Goal: Register for event/course

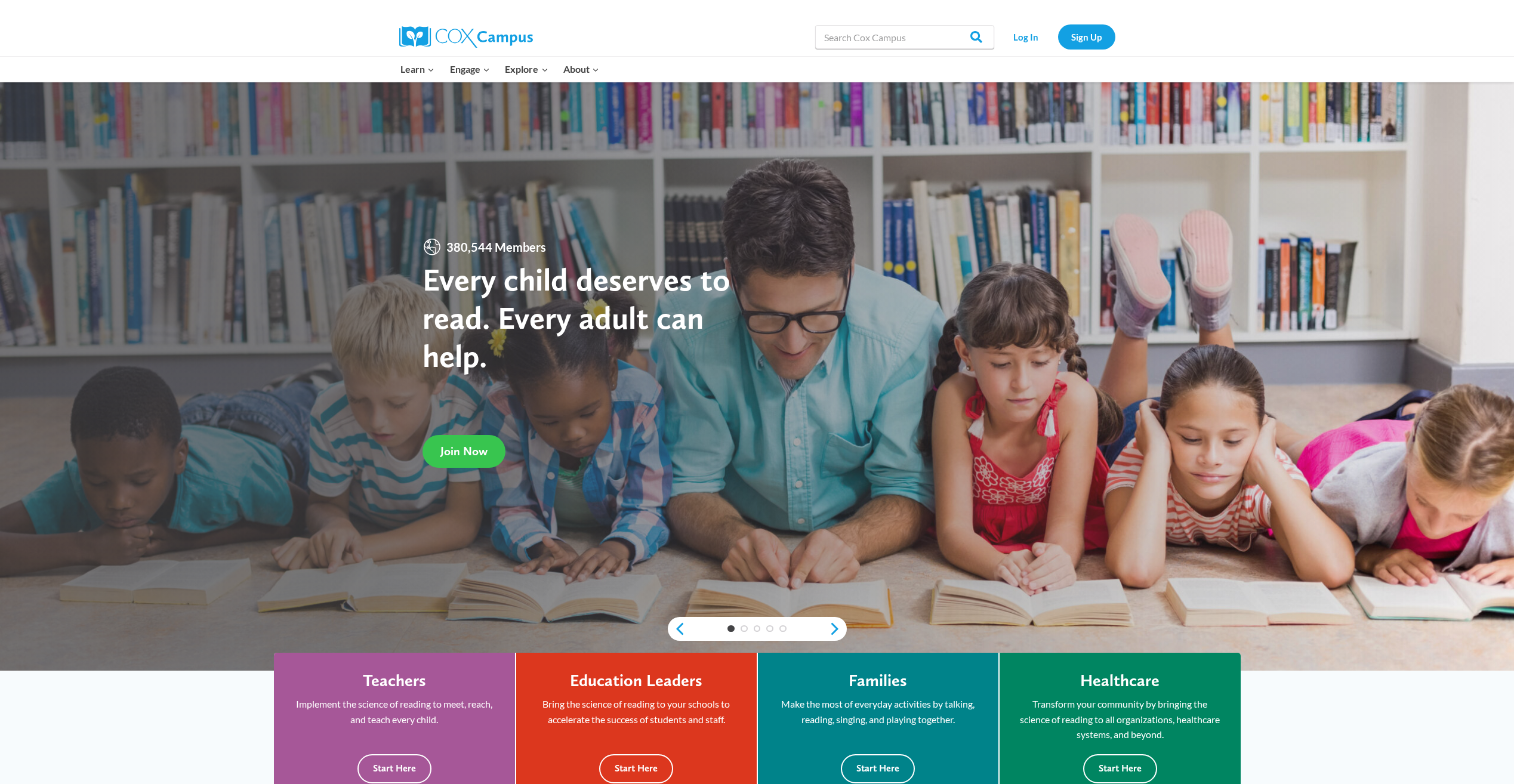
click at [487, 453] on span "Join Now" at bounding box center [464, 451] width 47 height 14
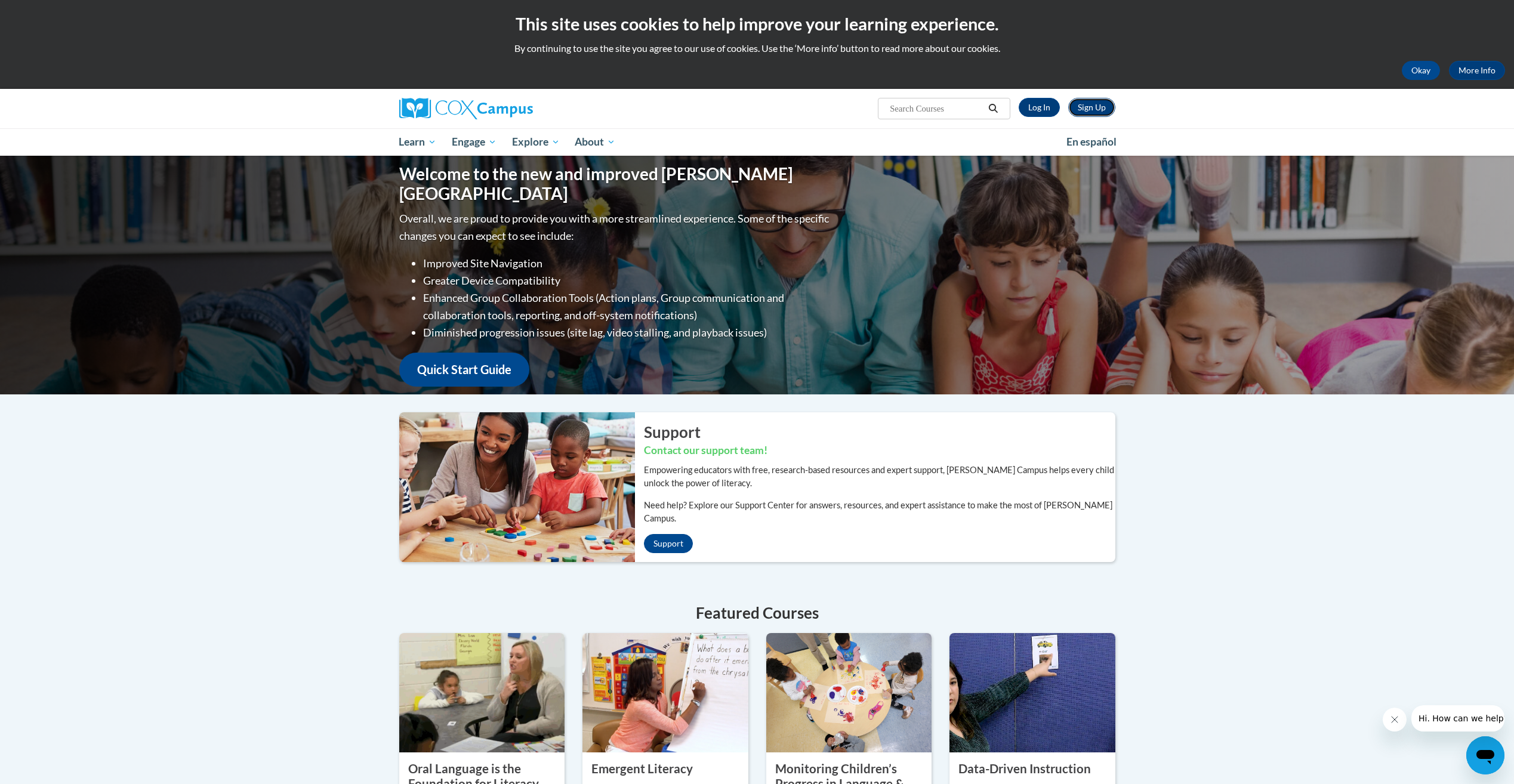
click at [1076, 106] on link "Sign Up" at bounding box center [1092, 107] width 47 height 19
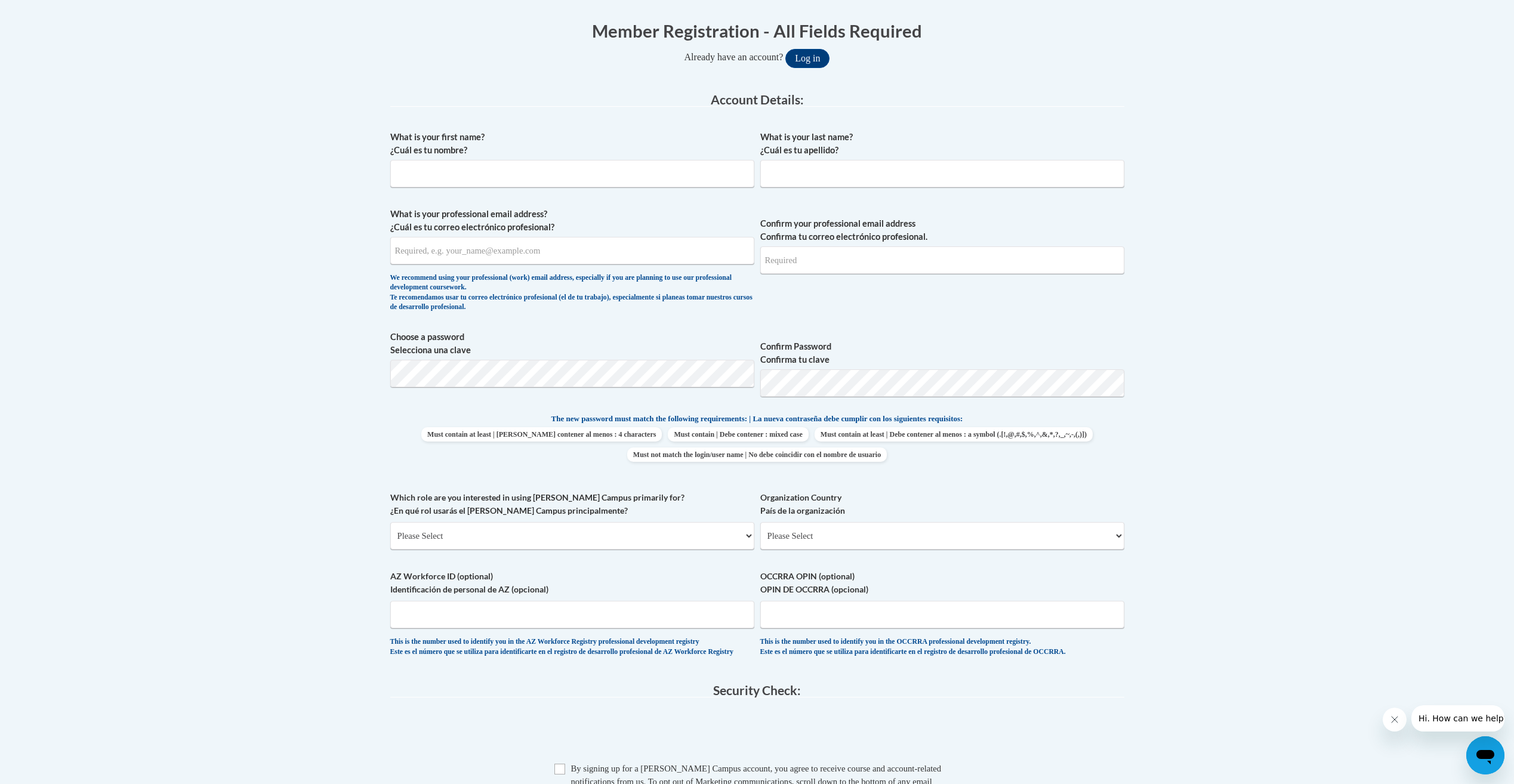
scroll to position [239, 0]
click at [476, 157] on input "What is your first name? ¿Cuál es tu nombre?" at bounding box center [572, 171] width 364 height 28
type input "Ariel"
drag, startPoint x: 930, startPoint y: 176, endPoint x: 930, endPoint y: 163, distance: 13.0
click at [930, 166] on input "What is your last name? ¿Cuál es tu apellido?" at bounding box center [942, 171] width 364 height 28
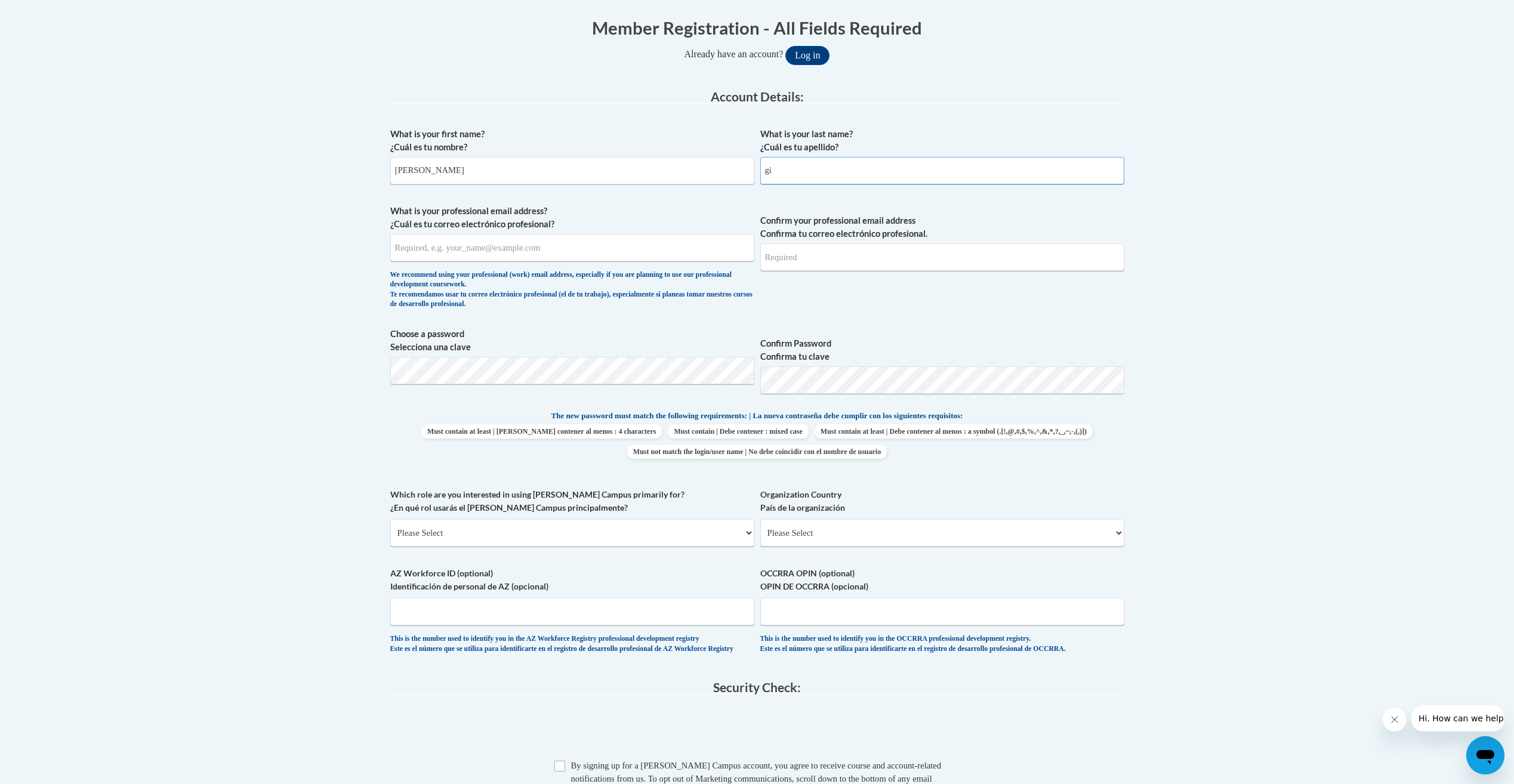
type input "g"
type input "Gibson"
click at [628, 252] on input "What is your professional email address? ¿Cuál es tu correo electrónico profesi…" at bounding box center [572, 247] width 364 height 28
type input "agibson@esng.org"
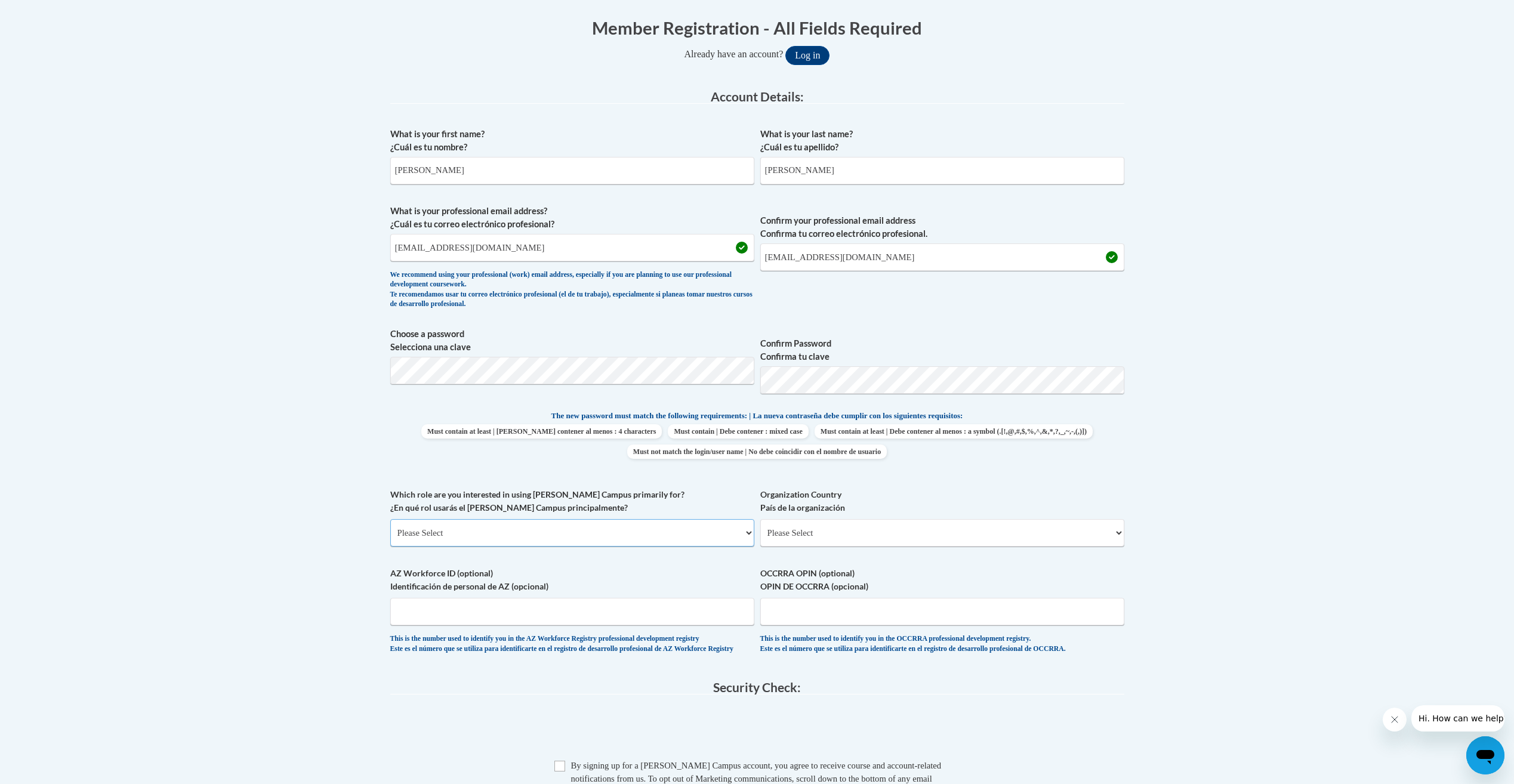
click at [502, 540] on select "Please Select College/University | Colegio/Universidad Community/Nonprofit Part…" at bounding box center [572, 533] width 364 height 28
select select "fbf2d438-af2f-41f8-98f1-81c410e29de3"
click at [390, 519] on select "Please Select College/University | Colegio/Universidad Community/Nonprofit Part…" at bounding box center [572, 533] width 364 height 28
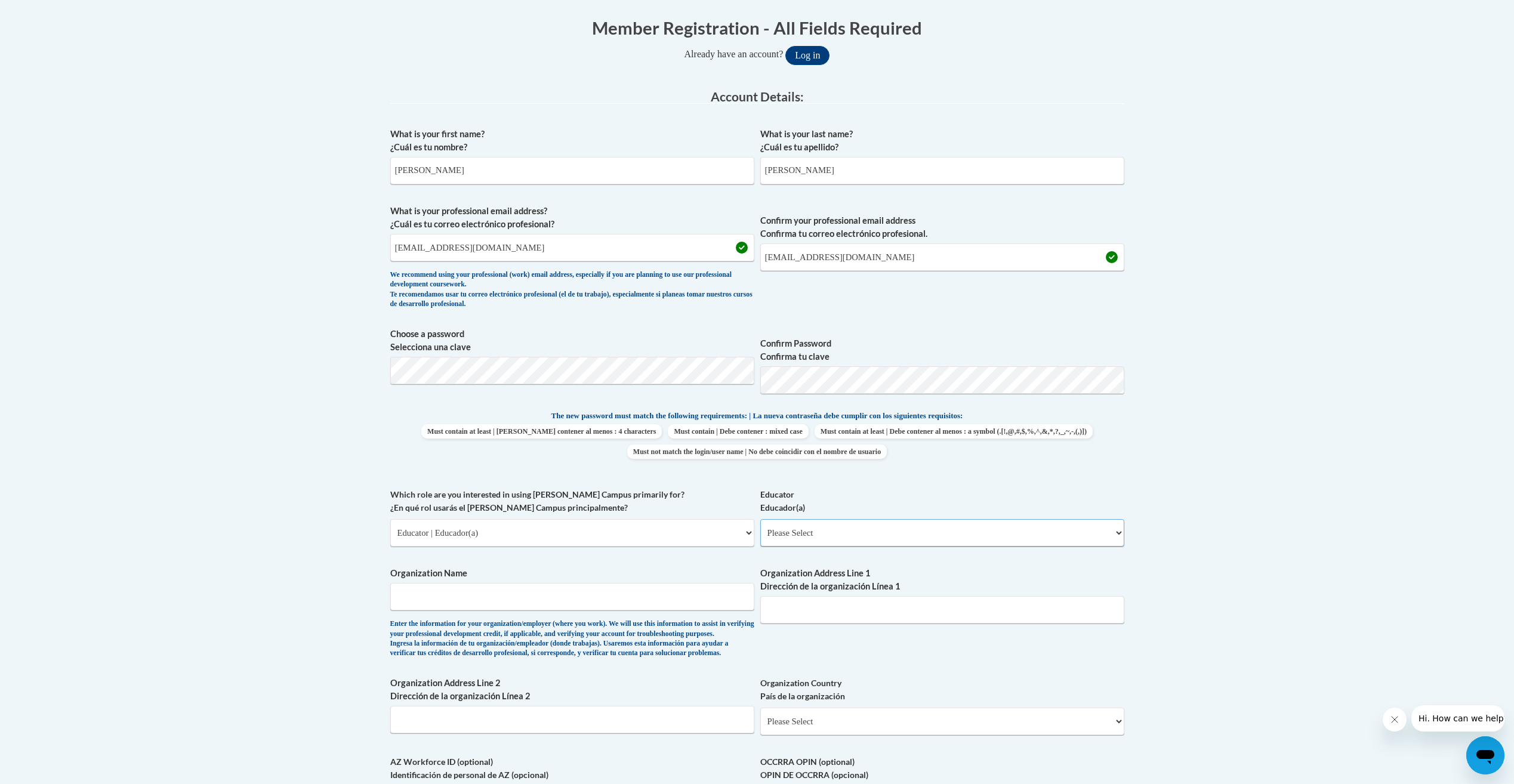
click at [886, 537] on select "Please Select Early Learning/Daycare Teacher/Family Home Care Provider | Maestr…" at bounding box center [942, 533] width 364 height 28
select select "5e2af403-4f2c-4e49-a02f-103e55d7b75b"
click at [760, 519] on select "Please Select Early Learning/Daycare Teacher/Family Home Care Provider | Maestr…" at bounding box center [942, 533] width 364 height 28
click at [893, 544] on select "Please Select Early Learning/Daycare Teacher/Family Home Care Provider | Maestr…" at bounding box center [942, 533] width 364 height 28
click at [509, 593] on input "Organization Name" at bounding box center [572, 596] width 364 height 28
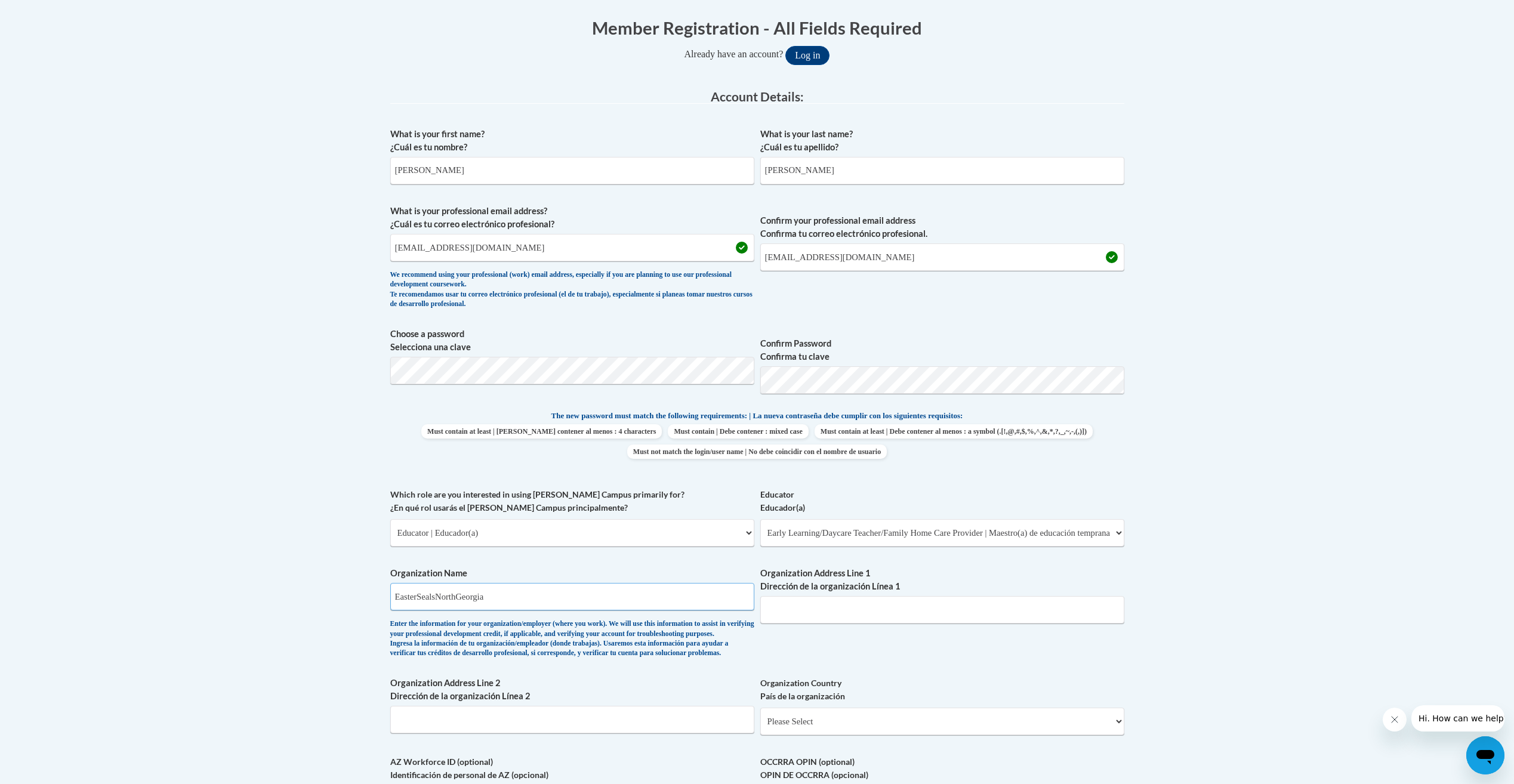
type input "EasterSealsNorthGeorgia"
click at [953, 605] on input "Organization Address Line 1 Dirección de la organización Línea 1" at bounding box center [942, 610] width 364 height 28
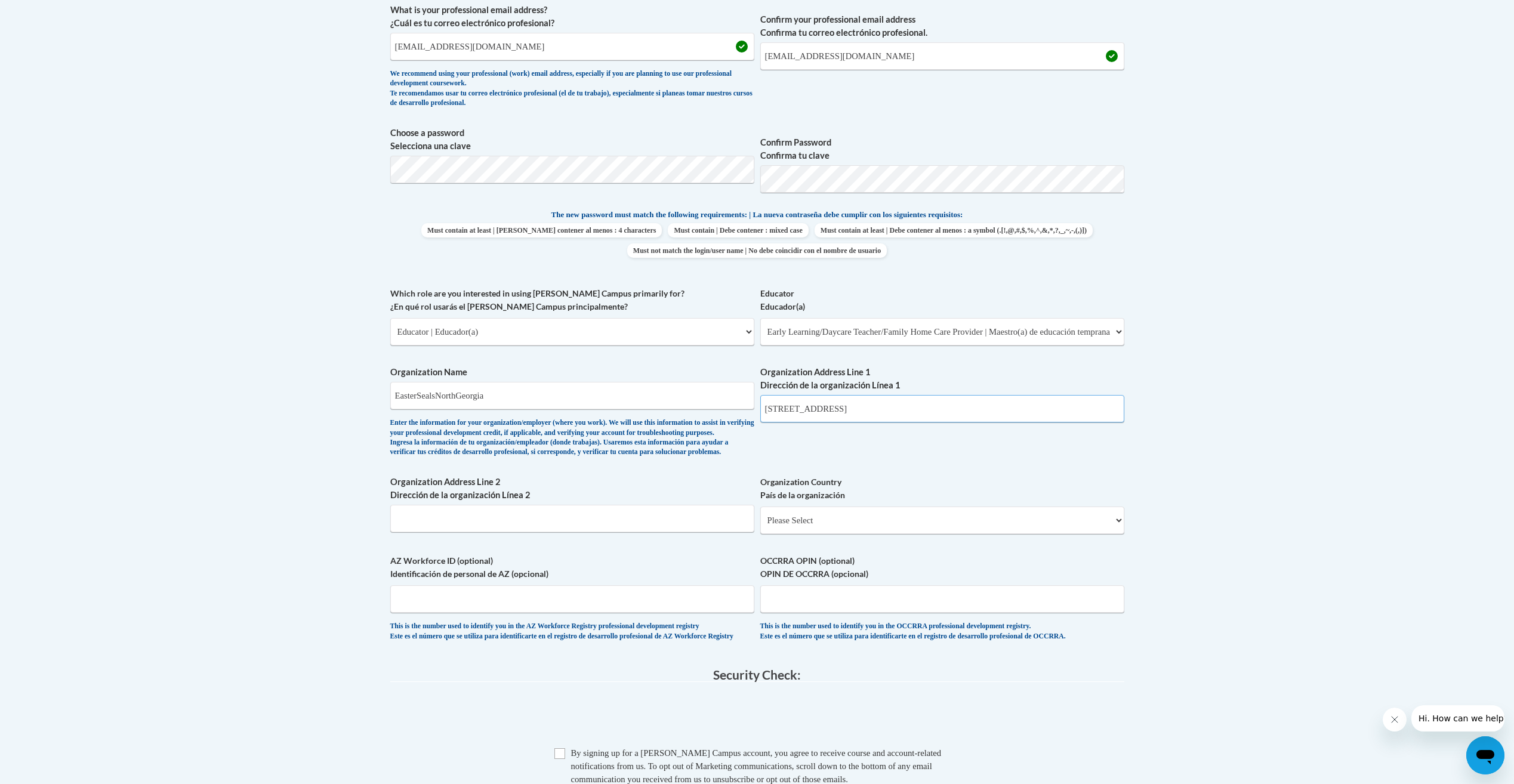
scroll to position [477, 0]
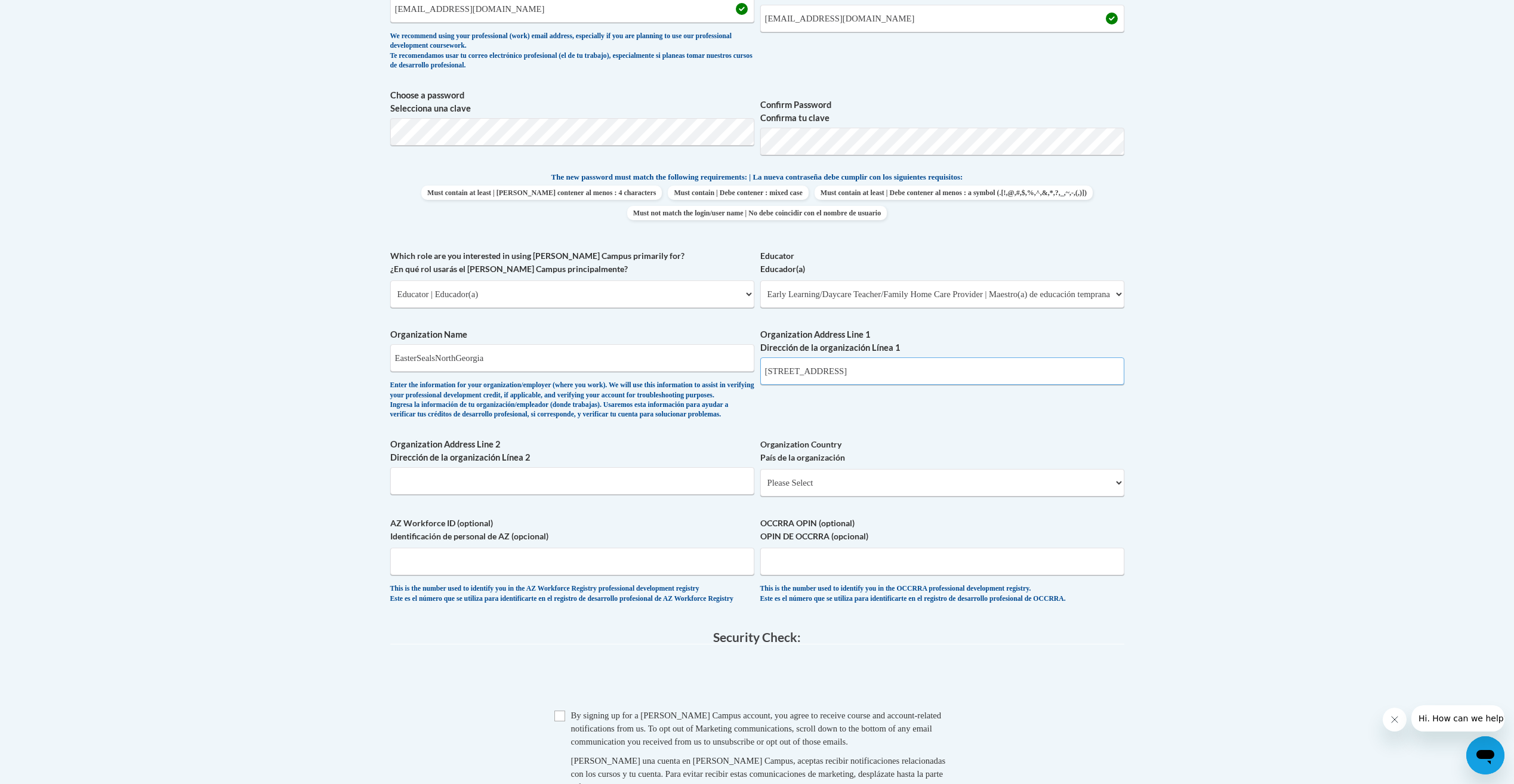
type input "1485 Woodland Ave"
click at [825, 496] on select "Please Select United States | Estados Unidos Outside of the United States | Fue…" at bounding box center [942, 482] width 364 height 28
select select "ad49bcad-a171-4b2e-b99c-48b446064914"
click at [760, 488] on select "Please Select United States | Estados Unidos Outside of the United States | Fue…" at bounding box center [942, 482] width 364 height 28
select select
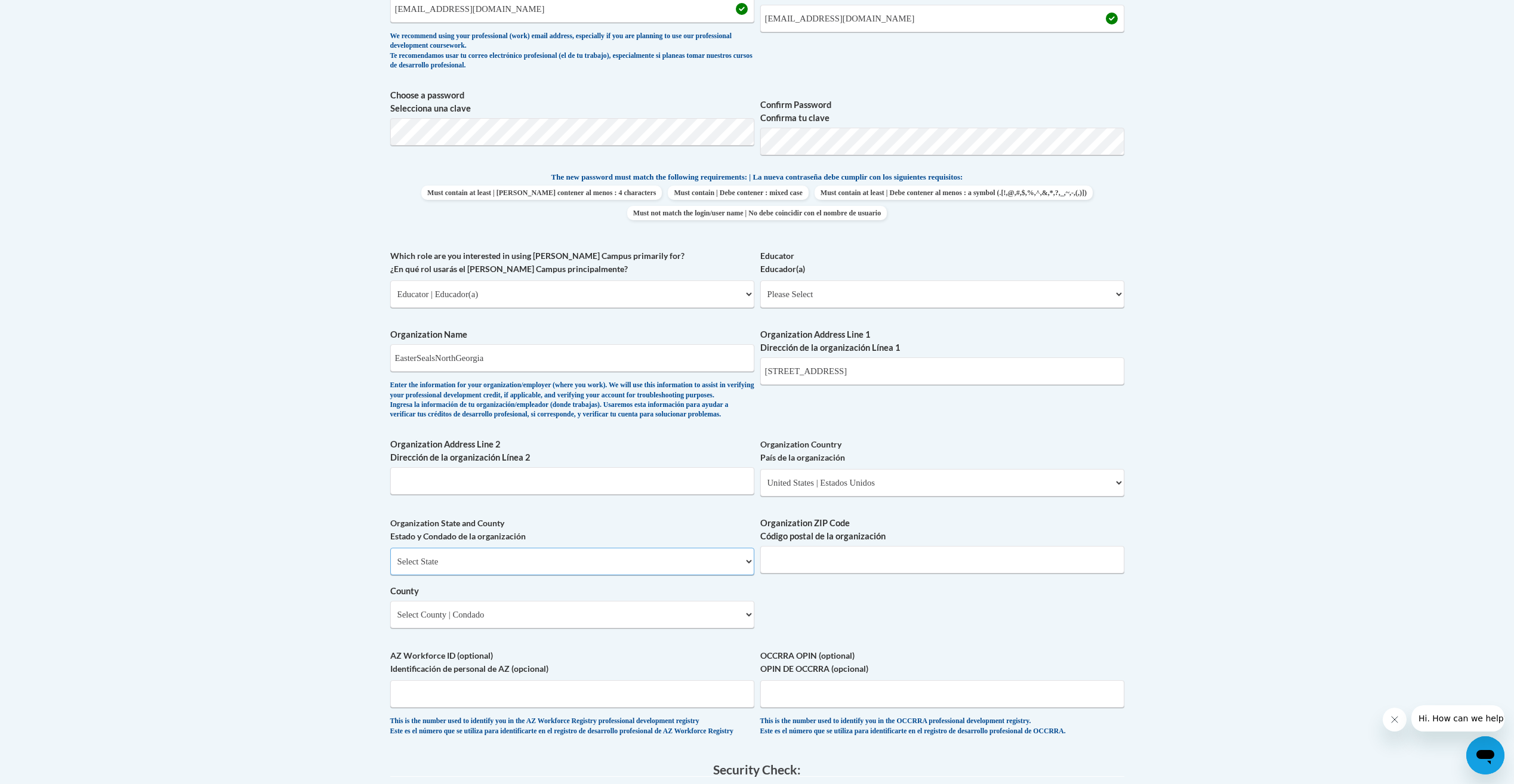
click at [631, 575] on select "Select State Alabama Alaska Arizona Arkansas California Colorado Connecticut De…" at bounding box center [572, 561] width 364 height 28
select select "Georgia"
click at [390, 567] on select "Select State Alabama Alaska Arizona Arkansas California Colorado Connecticut De…" at bounding box center [572, 561] width 364 height 28
click at [828, 574] on input "Organization ZIP Code Código postal de la organización" at bounding box center [942, 559] width 364 height 28
type input "30316"
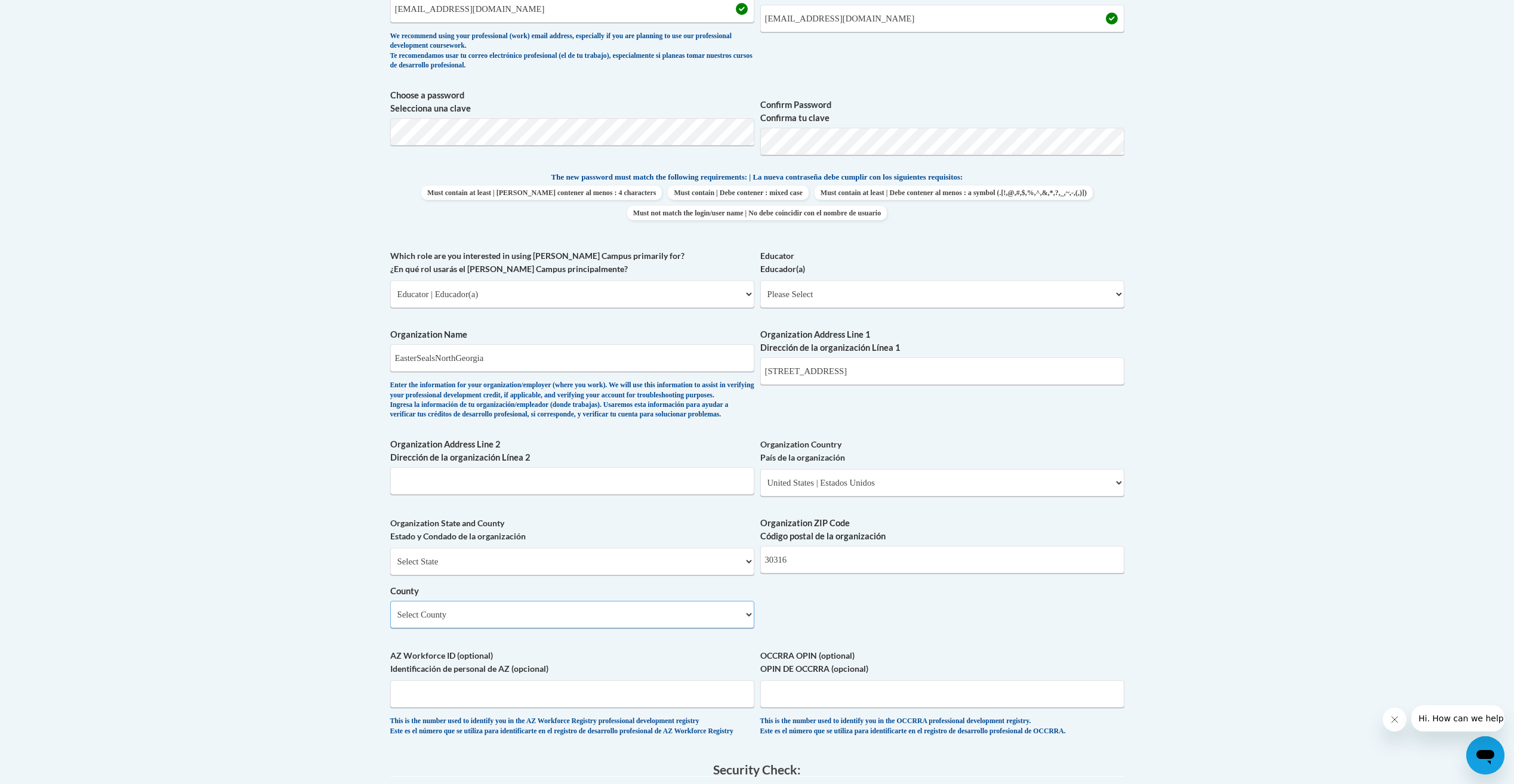
click at [463, 628] on select "Select County Appling Atkinson Bacon Baker Baldwin Banks Barrow Bartow Ben Hill…" at bounding box center [572, 614] width 364 height 28
click at [390, 620] on select "Select County Appling Atkinson Bacon Baker Baldwin Banks Barrow Bartow Ben Hill…" at bounding box center [572, 614] width 364 height 28
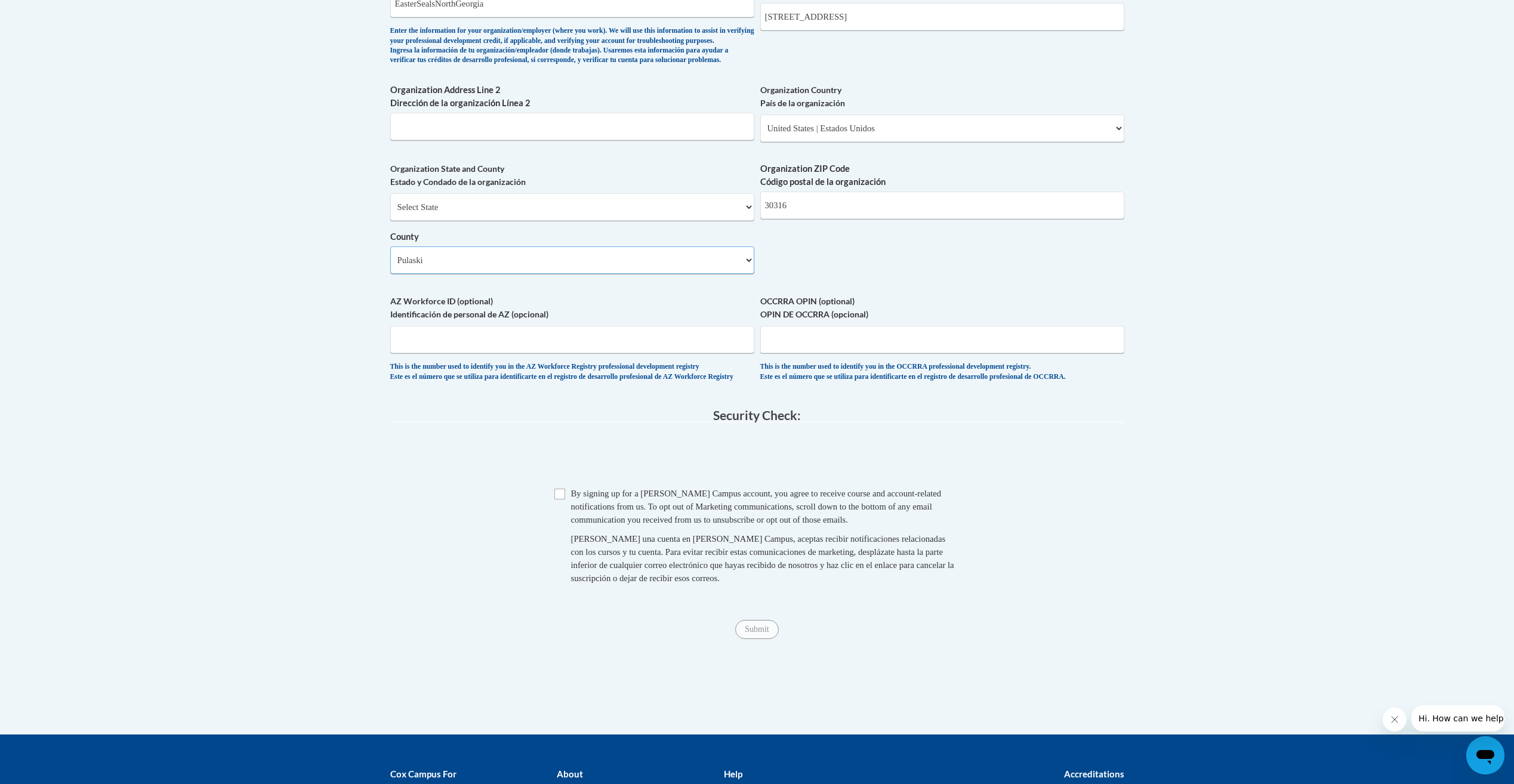
scroll to position [836, 0]
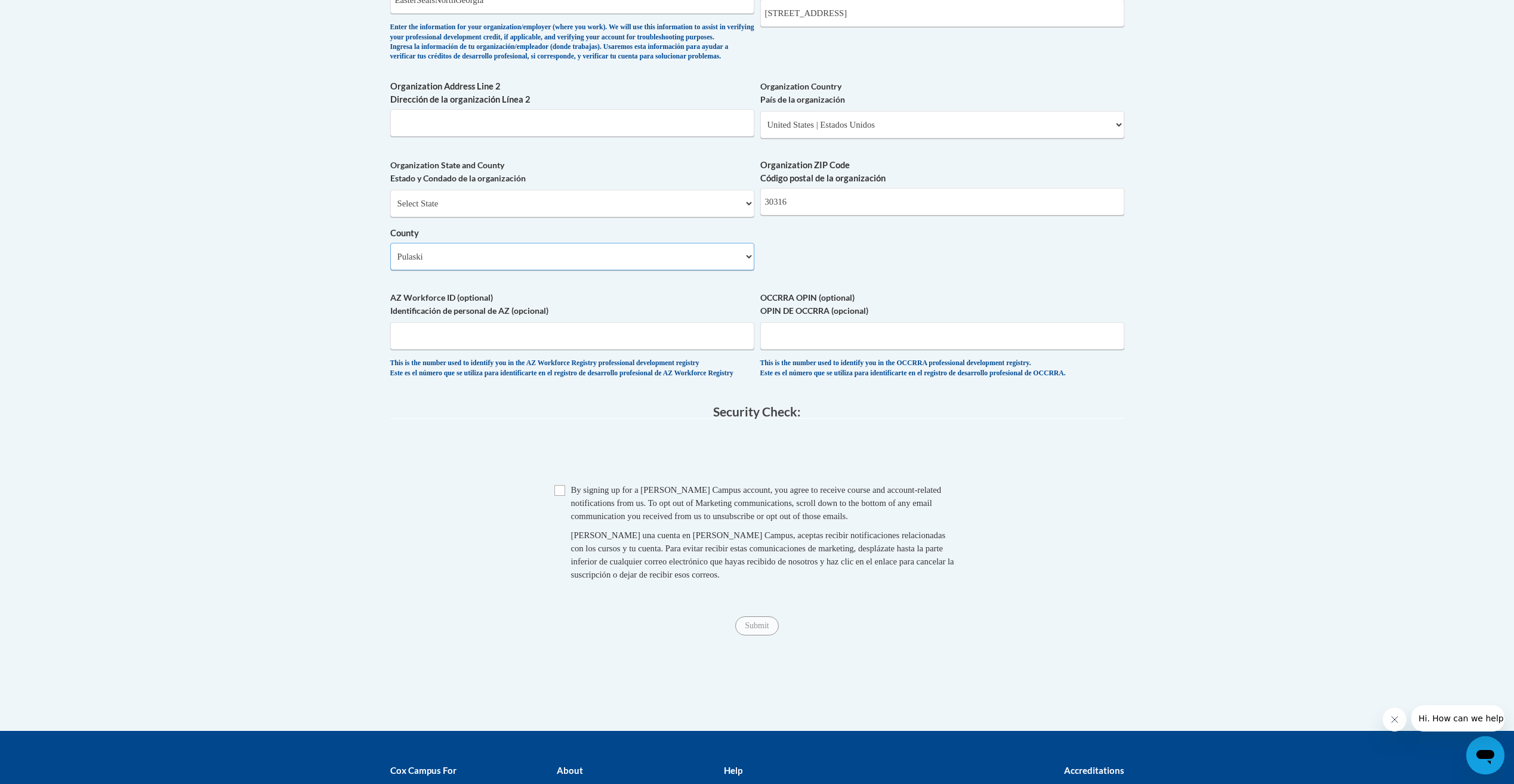
click at [534, 271] on select "Select County Appling Atkinson Bacon Baker Baldwin Banks Barrow Bartow Ben Hill…" at bounding box center [572, 256] width 364 height 28
select select "Fulton"
click at [390, 263] on select "Select County Appling Atkinson Bacon Baker Baldwin Banks Barrow Bartow Ben Hill…" at bounding box center [572, 256] width 364 height 28
click at [662, 477] on span at bounding box center [757, 454] width 734 height 47
click at [667, 477] on iframe at bounding box center [757, 454] width 181 height 47
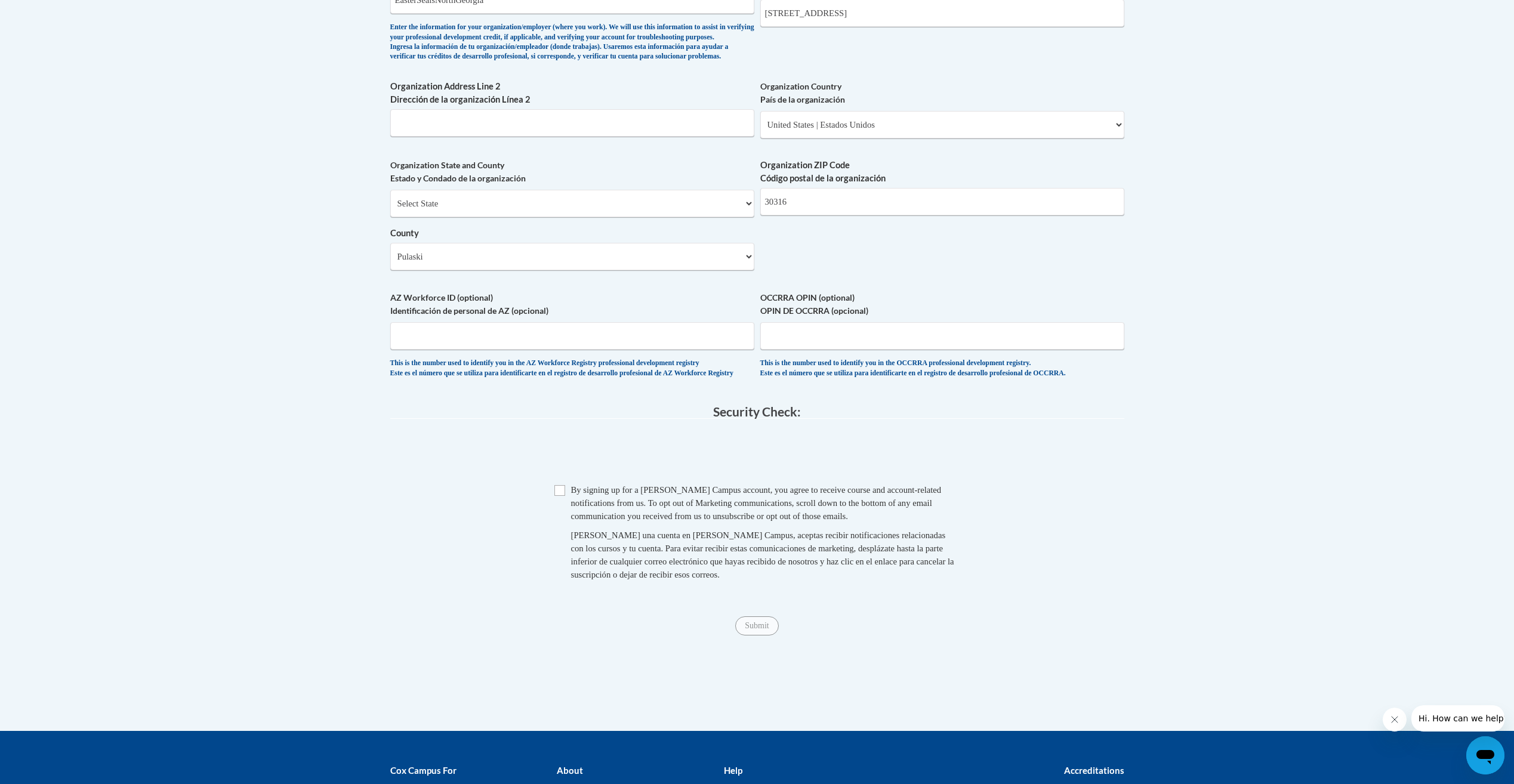
click at [606, 521] on span "By signing up for a Cox Campus account, you agree to receive course and account…" at bounding box center [756, 503] width 371 height 36
click at [558, 496] on input "Checkbox" at bounding box center [560, 490] width 11 height 11
checkbox input "true"
click at [764, 635] on input "Submit" at bounding box center [757, 625] width 43 height 19
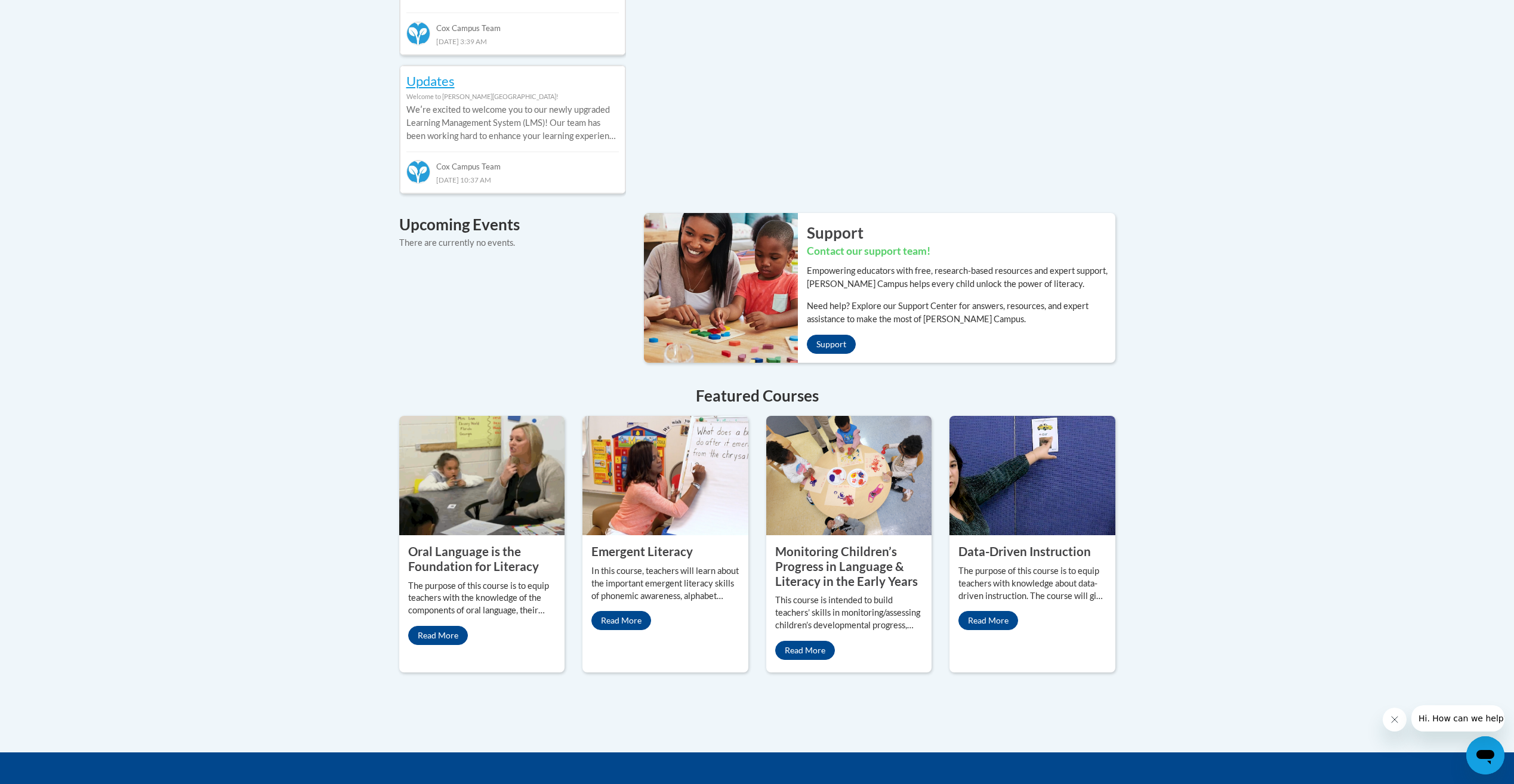
scroll to position [716, 0]
click at [301, 488] on div "Your profile Hi Ariel Gibson! Take a minute to review your profile. Help improv…" at bounding box center [757, 96] width 1514 height 1313
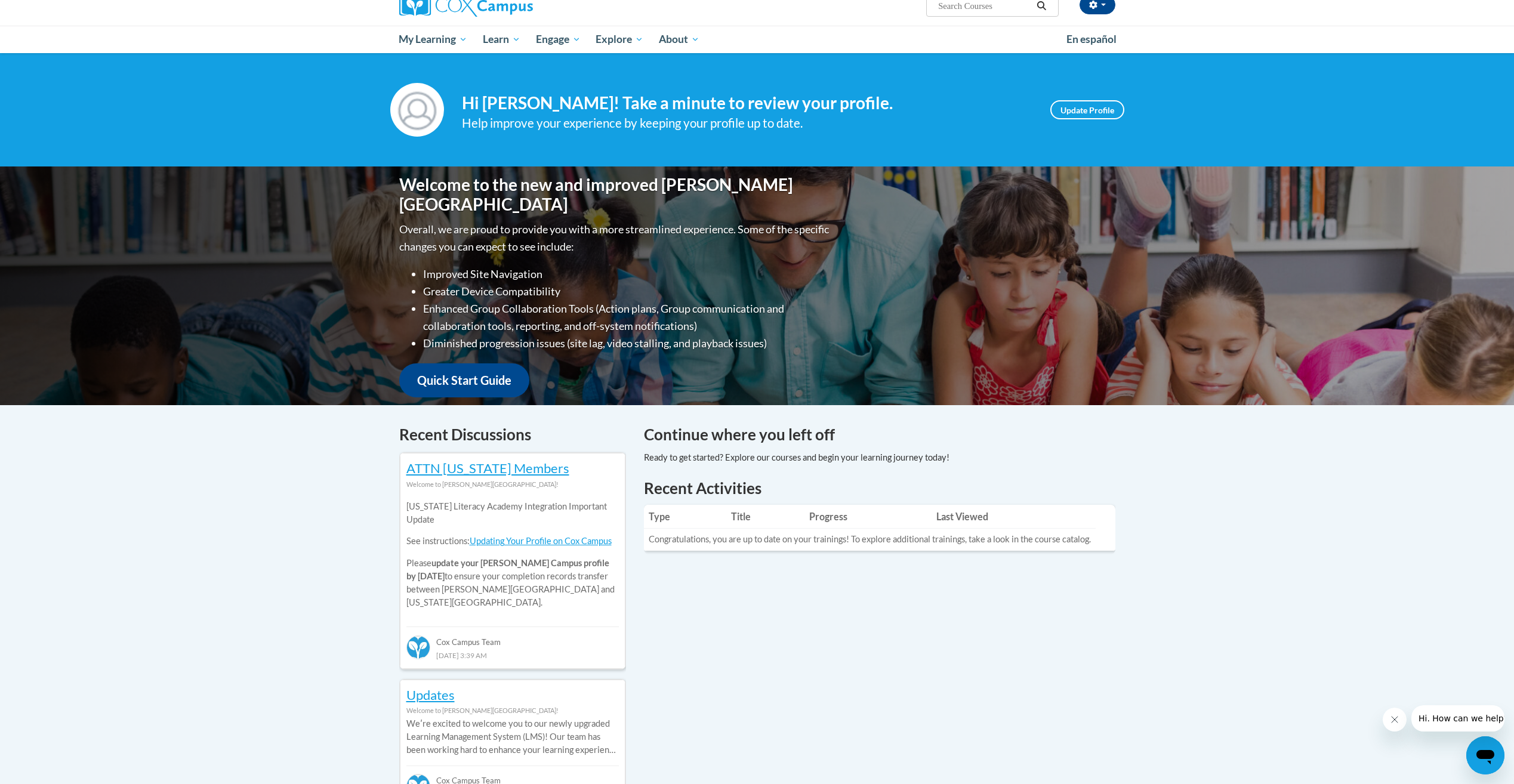
scroll to position [59, 0]
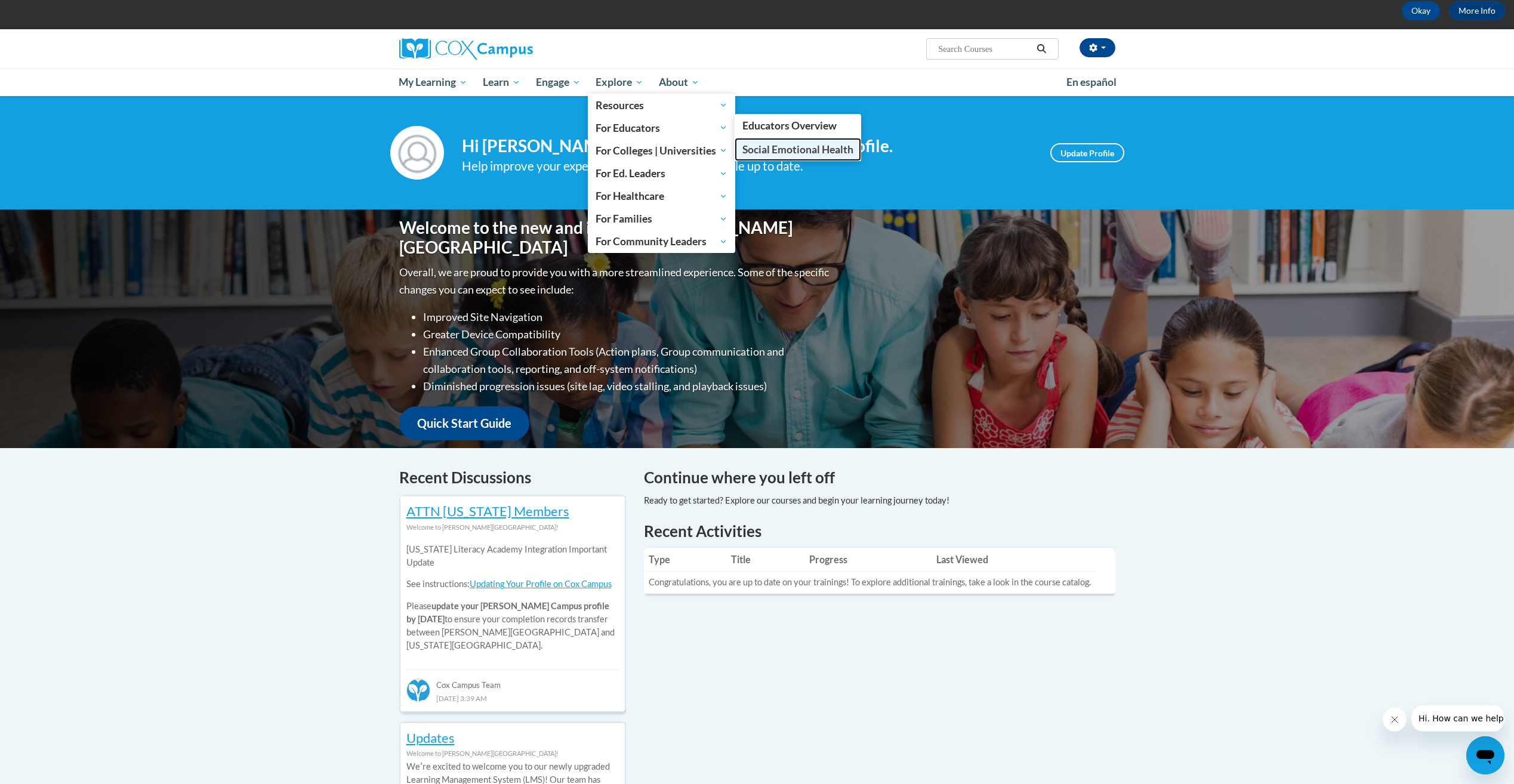
click at [764, 139] on link "Social Emotional Health" at bounding box center [798, 149] width 127 height 23
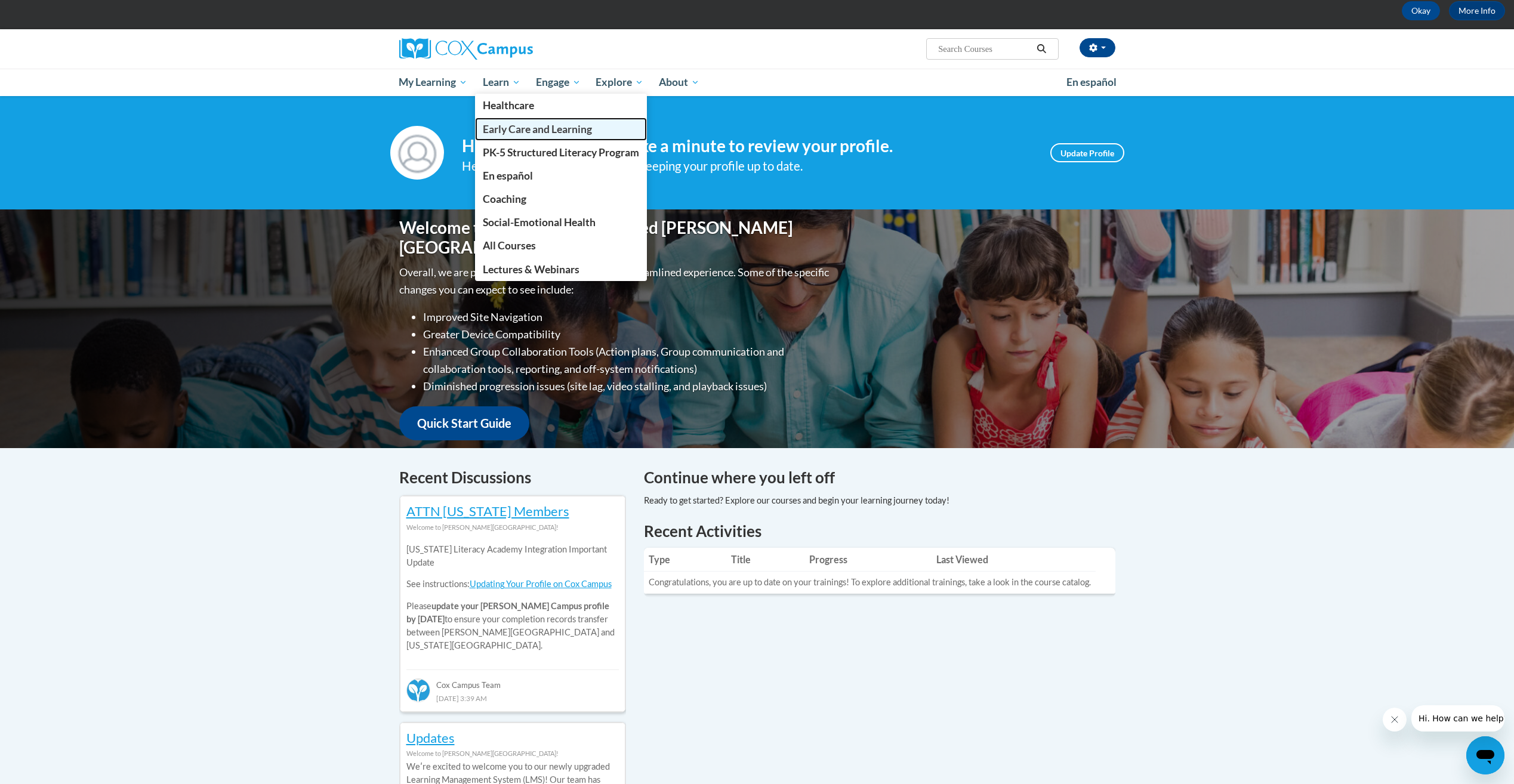
click at [529, 131] on span "Early Care and Learning" at bounding box center [538, 130] width 109 height 13
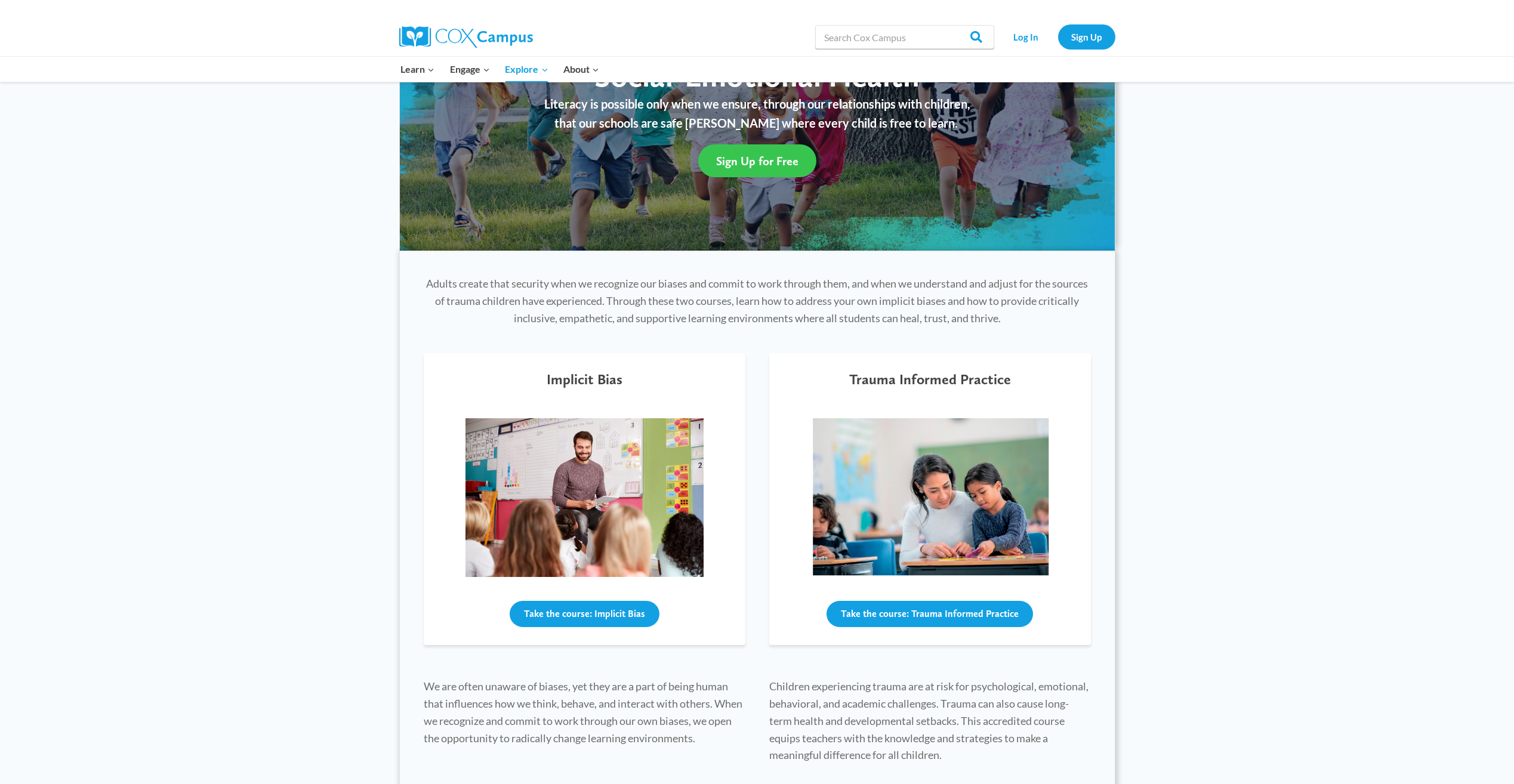
scroll to position [179, 0]
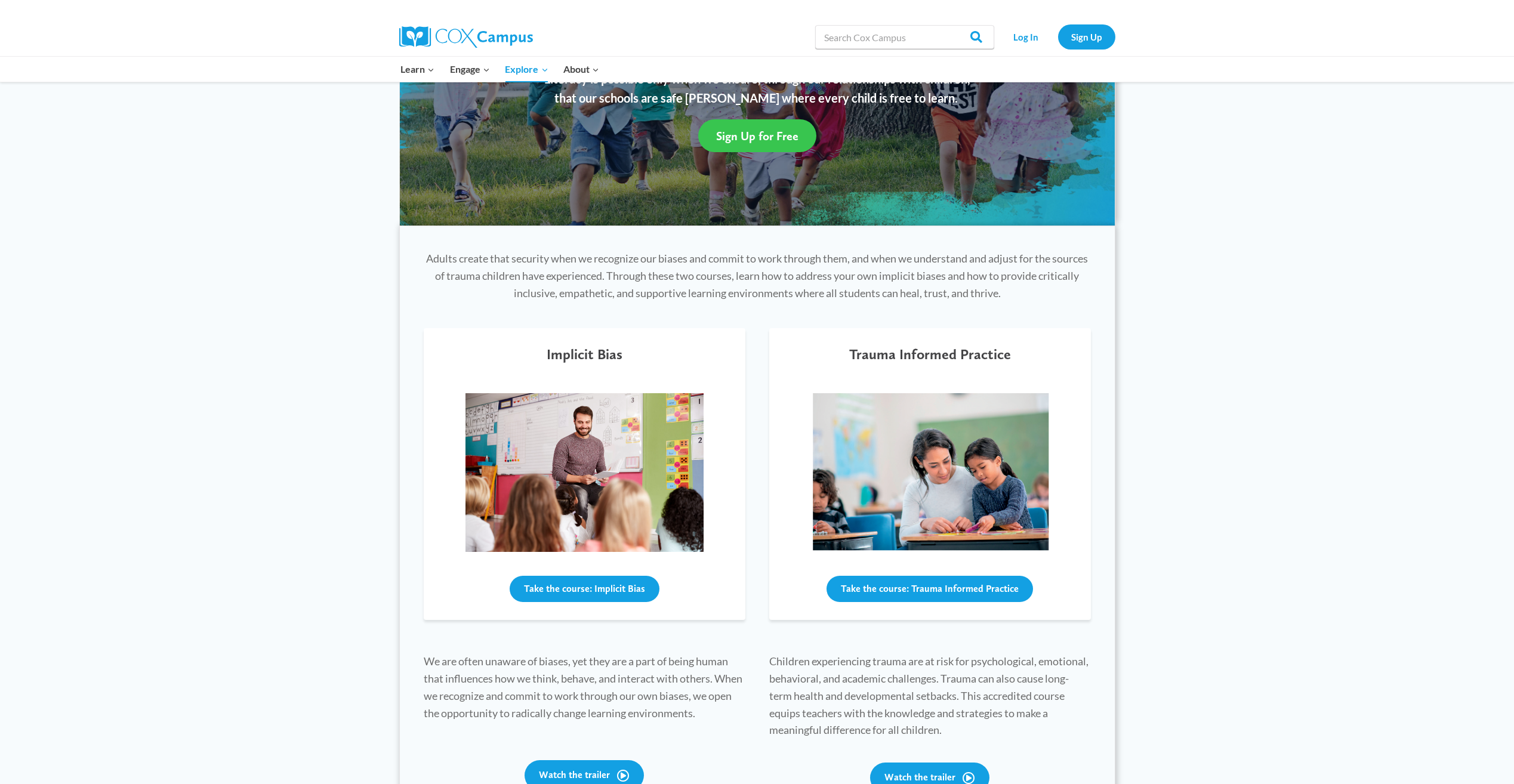
click at [771, 142] on span "Sign Up for Free" at bounding box center [757, 136] width 82 height 14
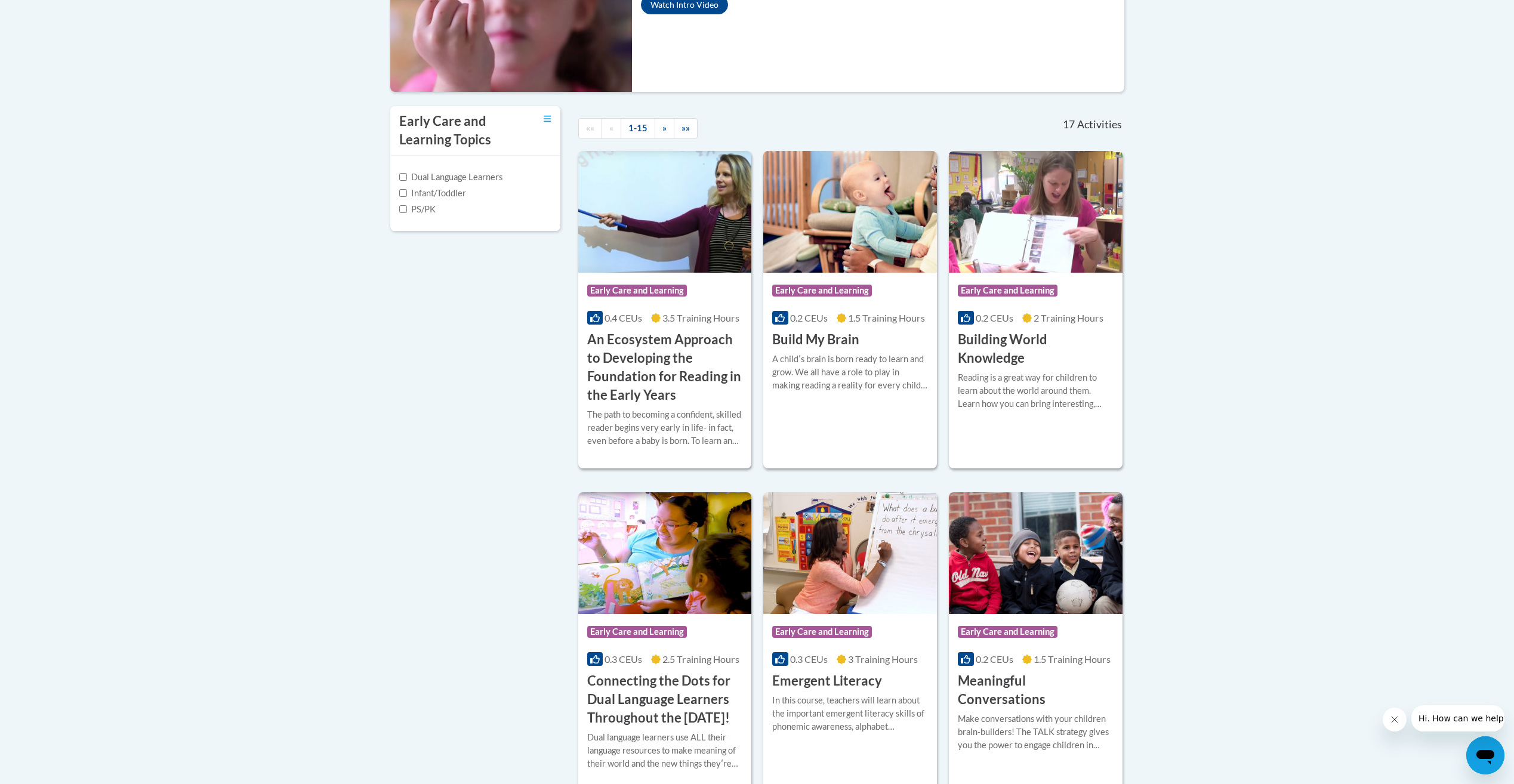
scroll to position [358, 0]
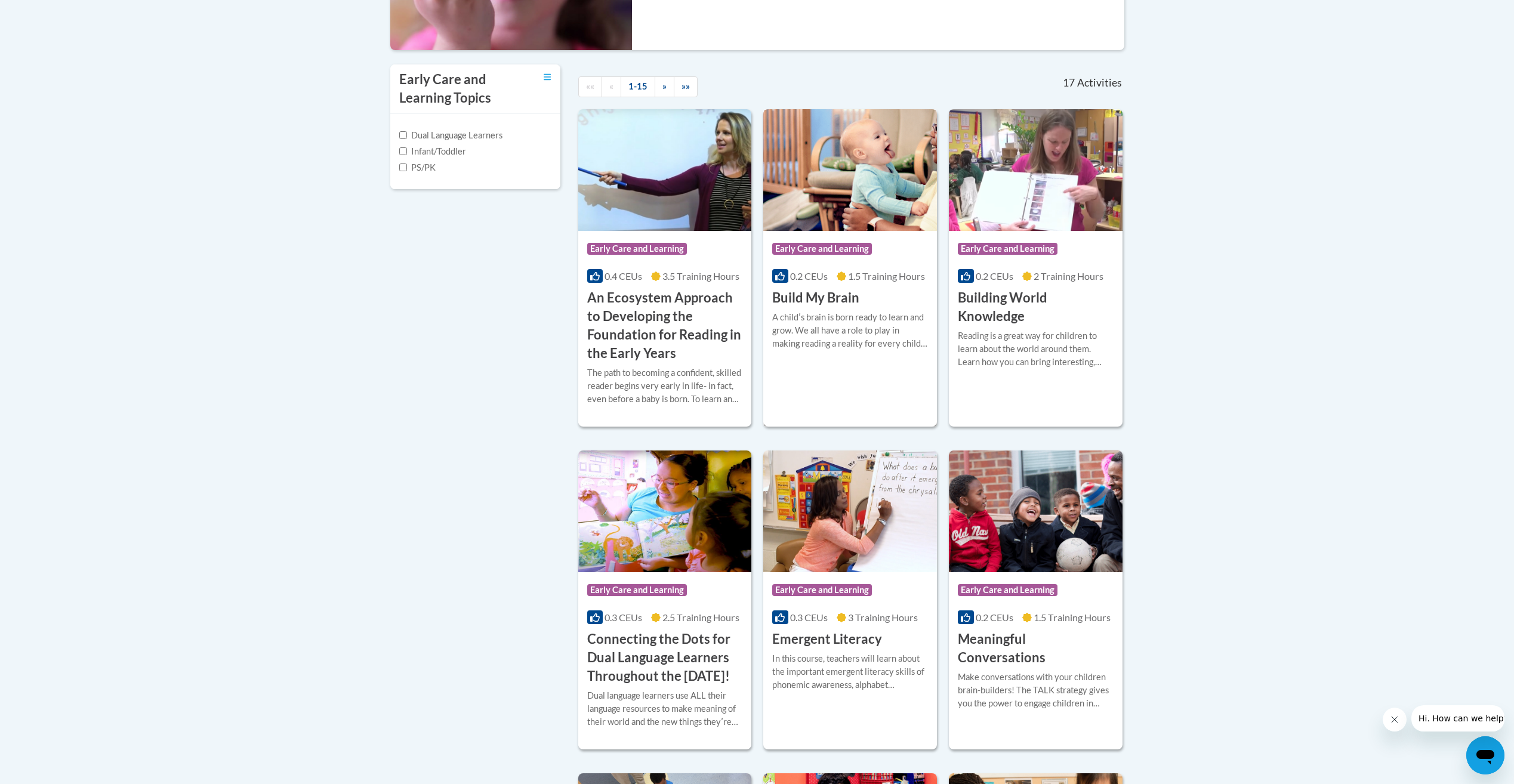
click at [874, 358] on div "A childʹs brain is born ready to learn and grow. We all have a role to play in …" at bounding box center [850, 335] width 156 height 48
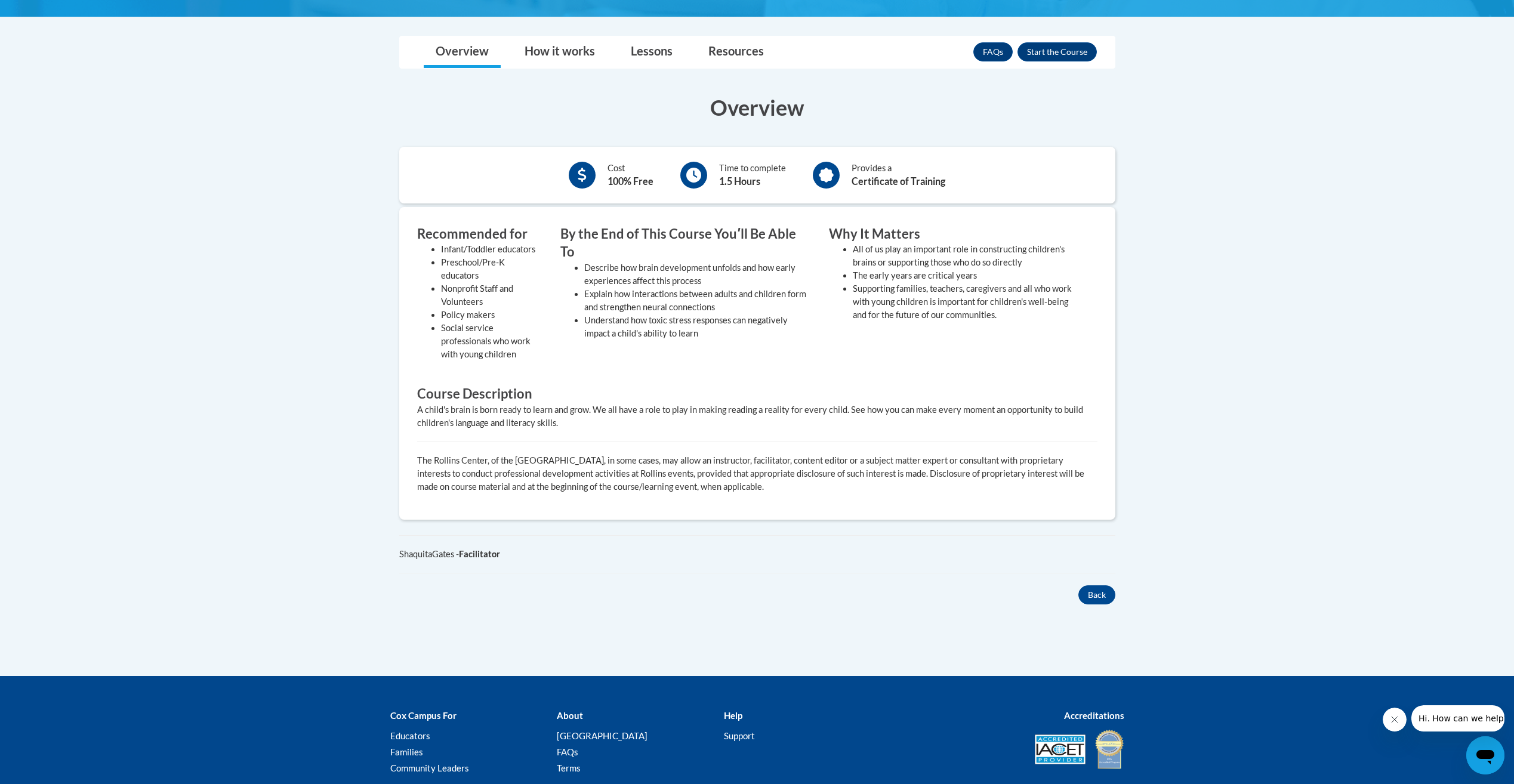
scroll to position [298, 0]
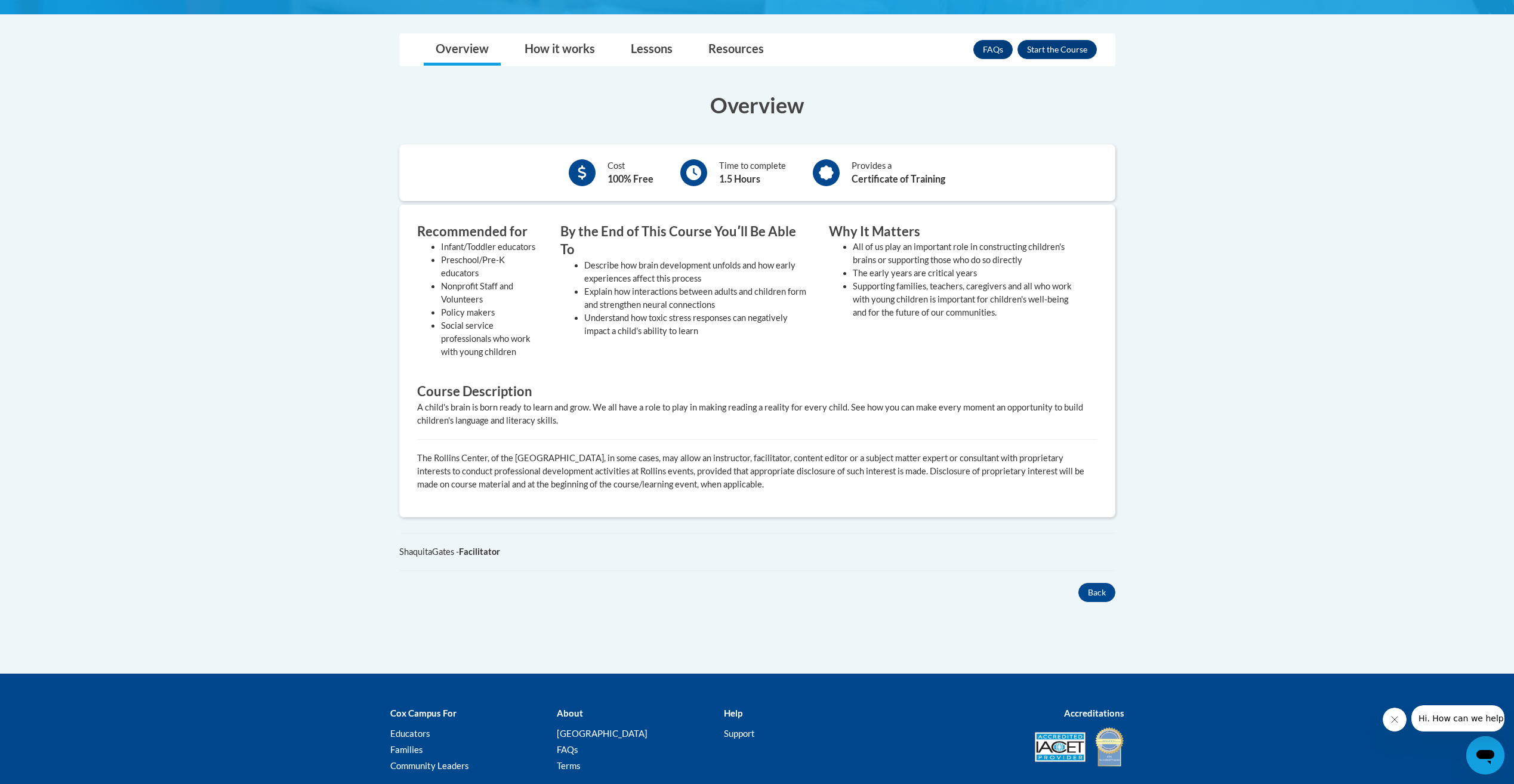
click at [514, 355] on li "Social service professionals who work with young children" at bounding box center [492, 339] width 101 height 40
click at [610, 171] on div "Cost 100% Free" at bounding box center [631, 173] width 46 height 27
click at [657, 57] on link "Lessons" at bounding box center [652, 50] width 66 height 32
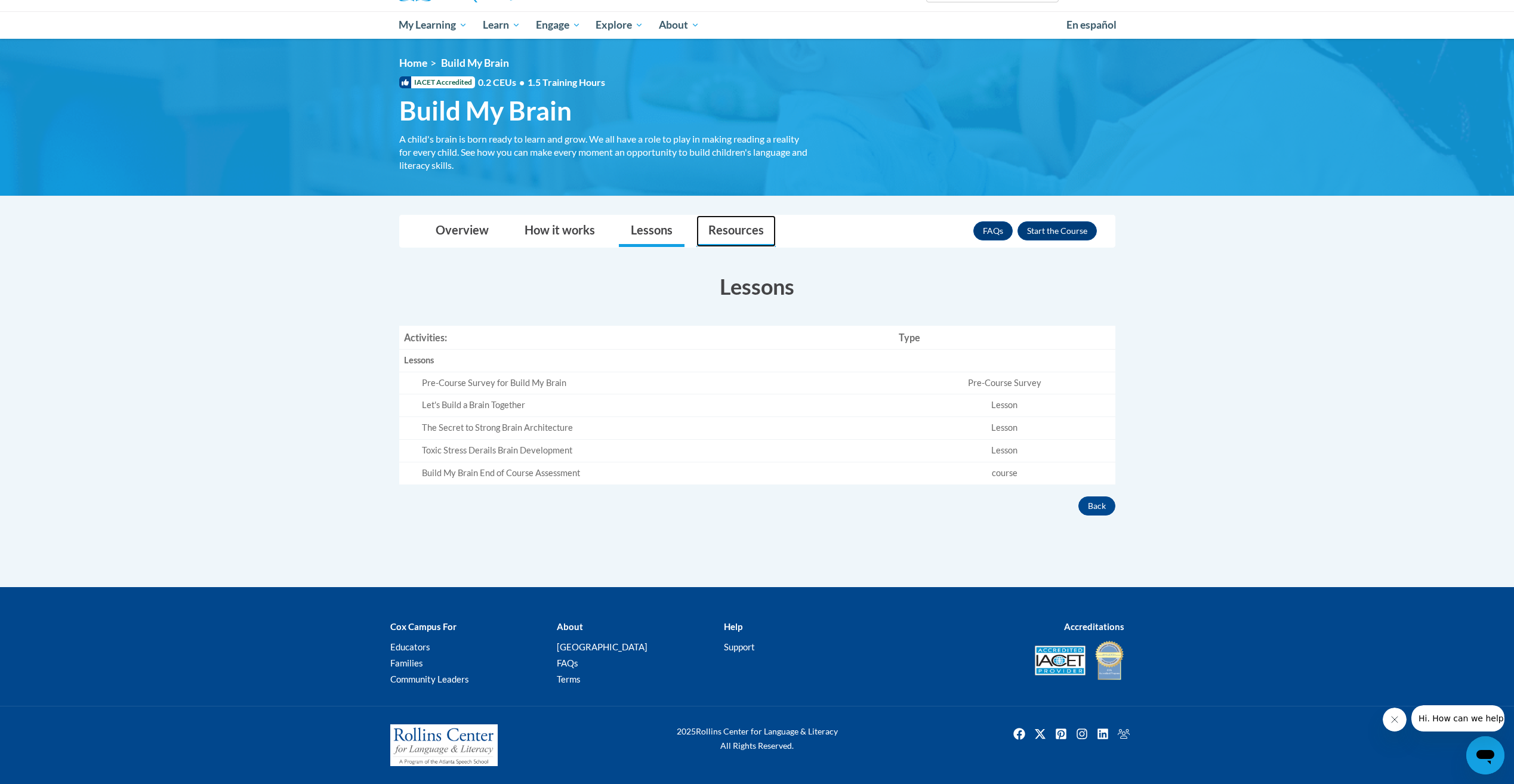
click at [704, 225] on link "Resources" at bounding box center [736, 231] width 79 height 32
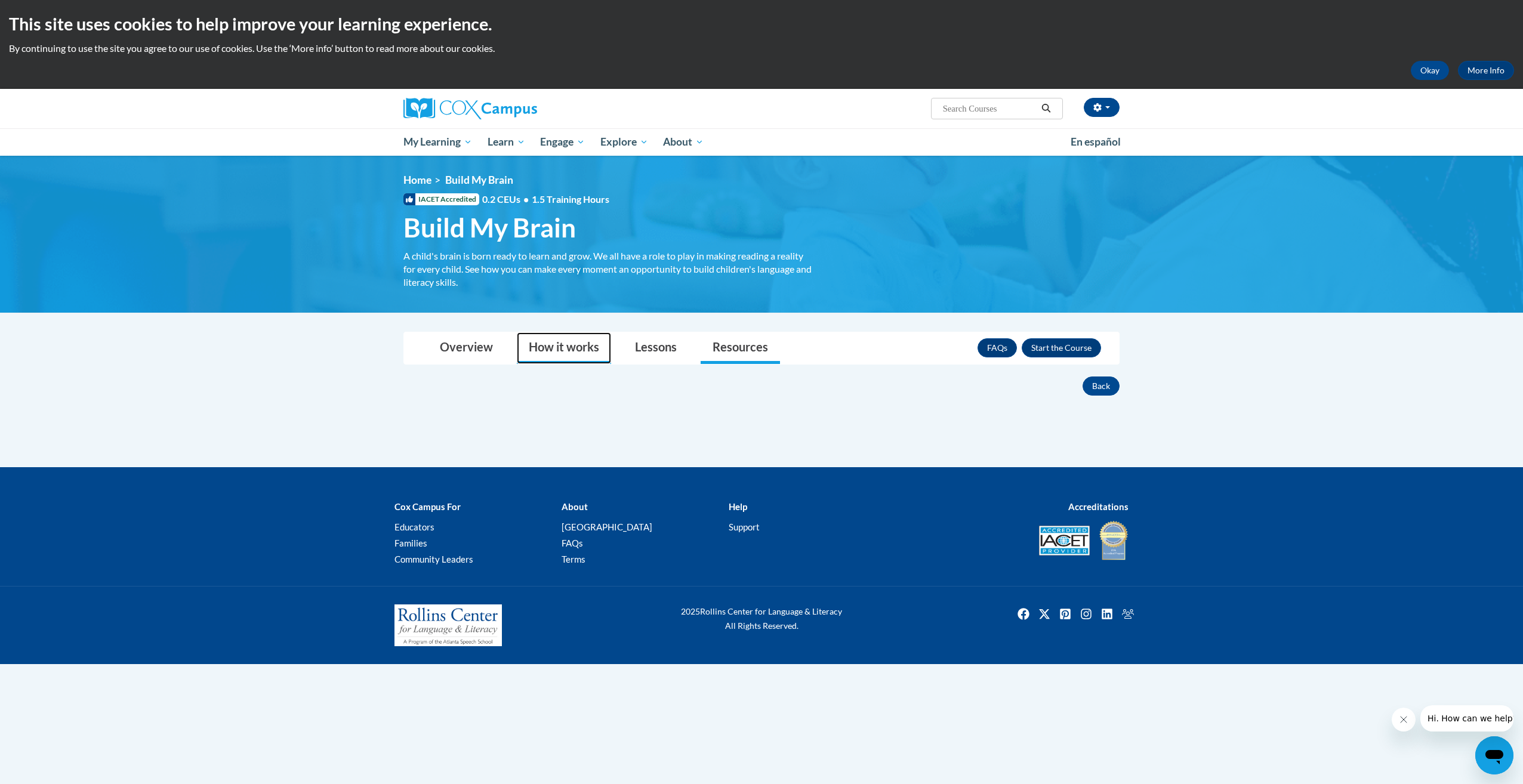
click at [590, 361] on link "How it works" at bounding box center [564, 348] width 94 height 32
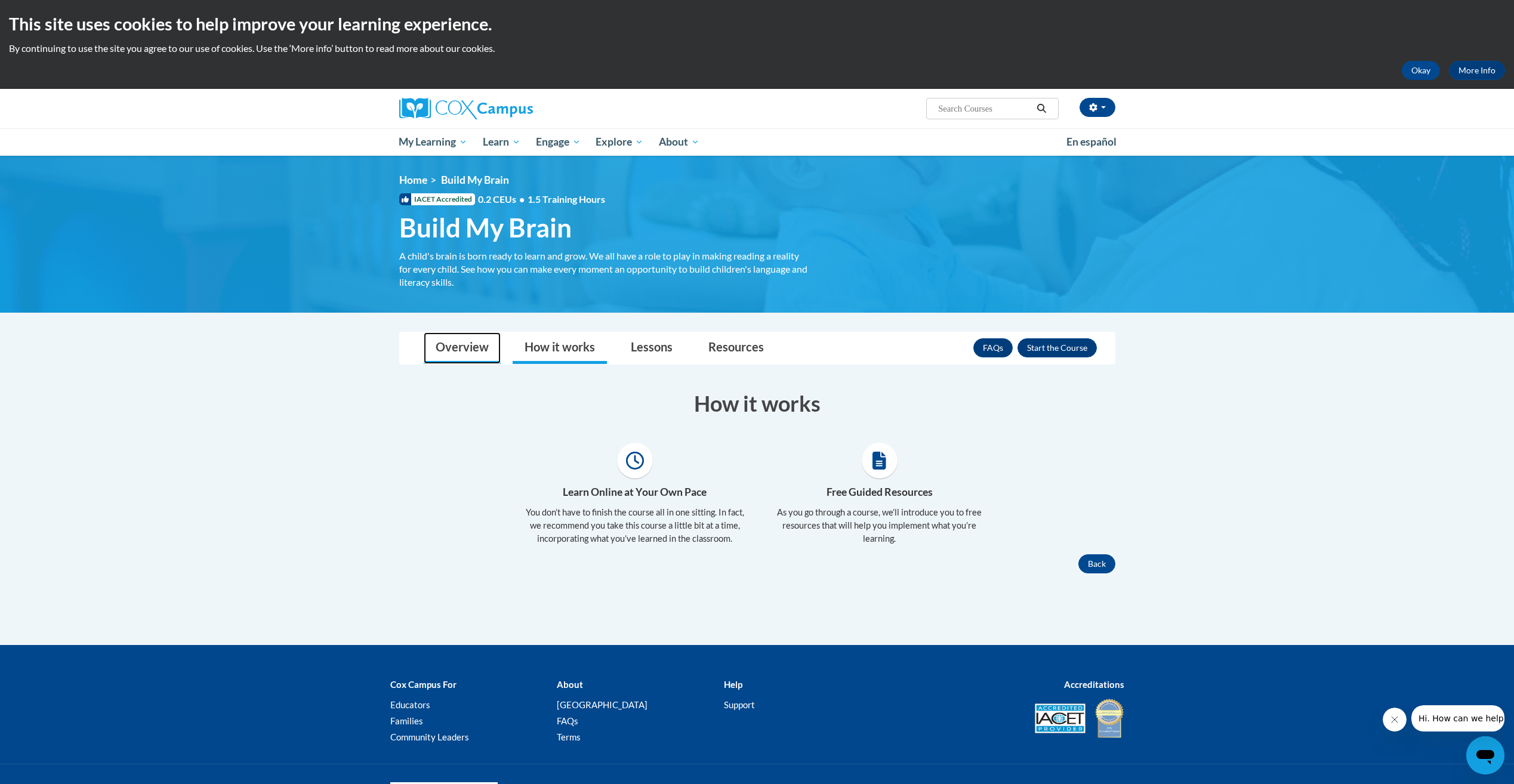
click at [480, 339] on link "Overview" at bounding box center [462, 348] width 77 height 32
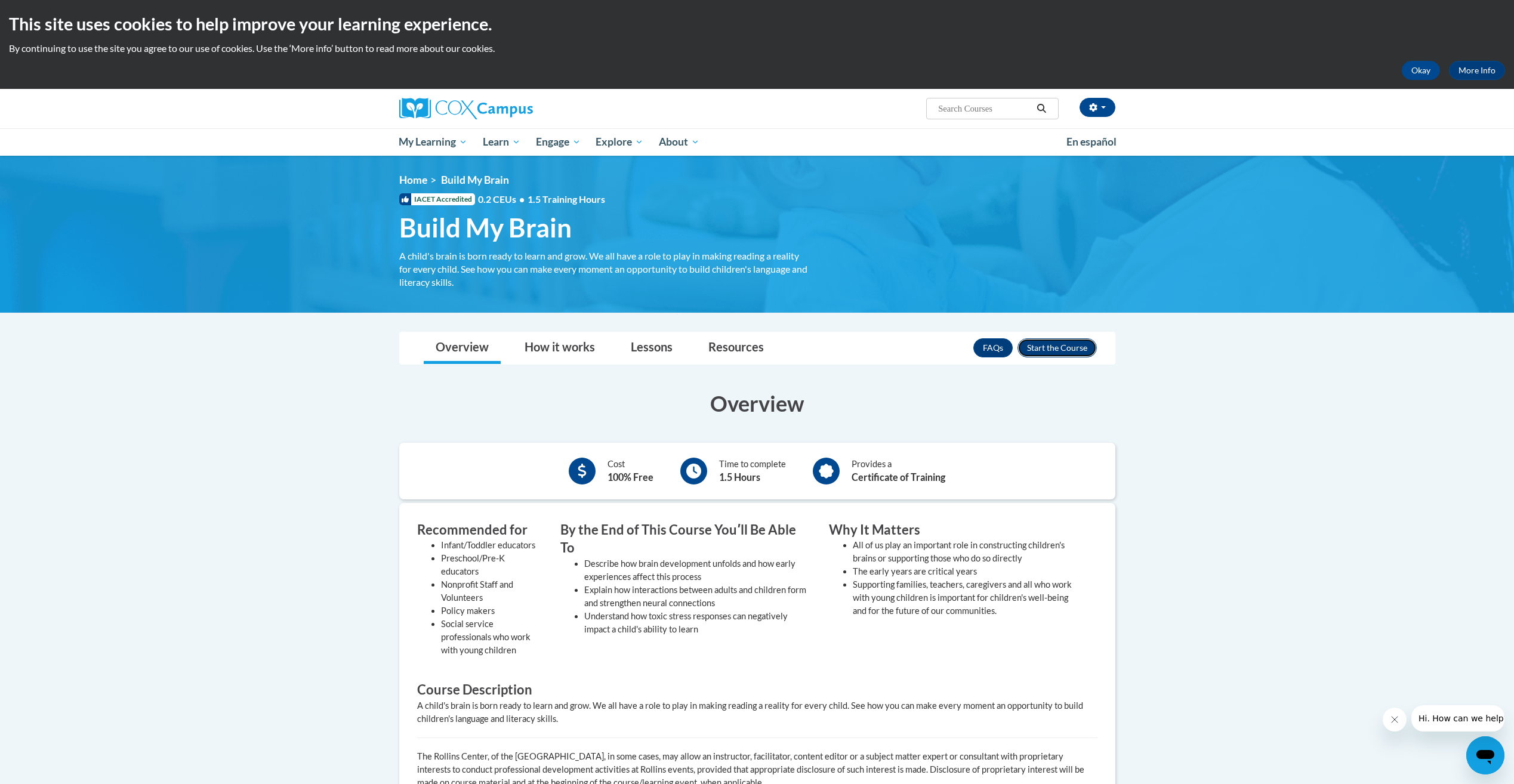
click at [1064, 343] on button "Enroll" at bounding box center [1057, 348] width 79 height 19
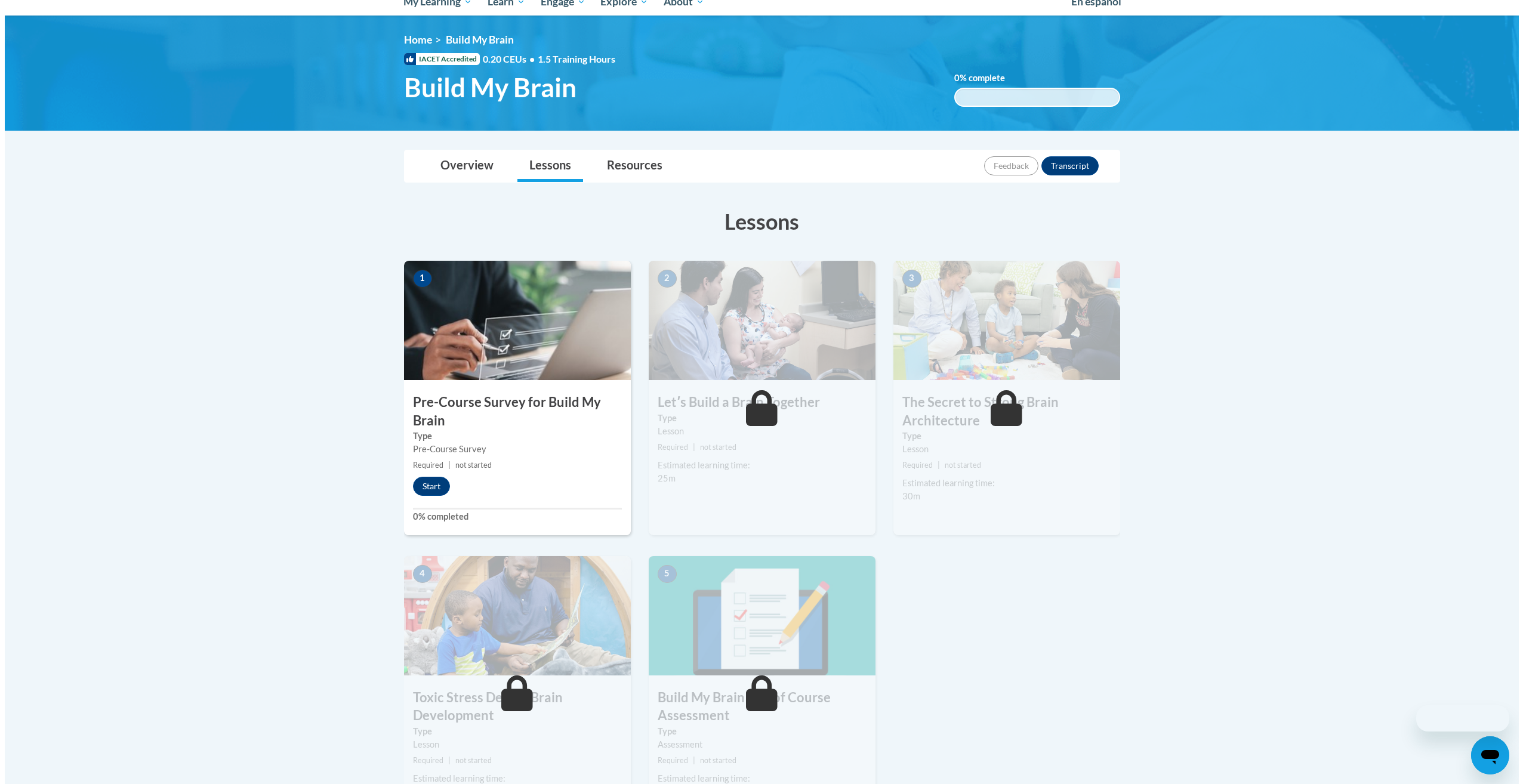
scroll to position [179, 0]
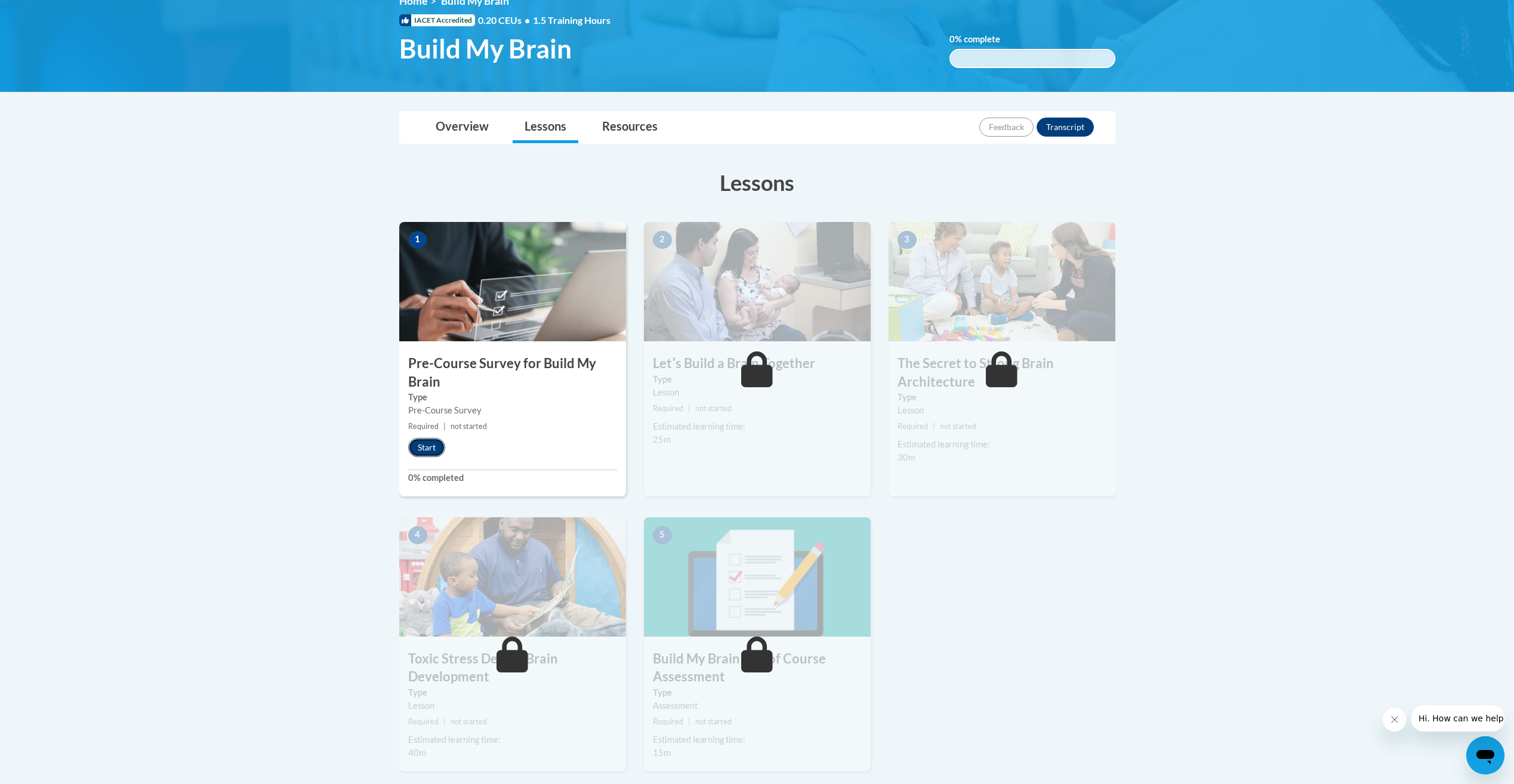
click at [424, 446] on button "Start" at bounding box center [426, 447] width 37 height 19
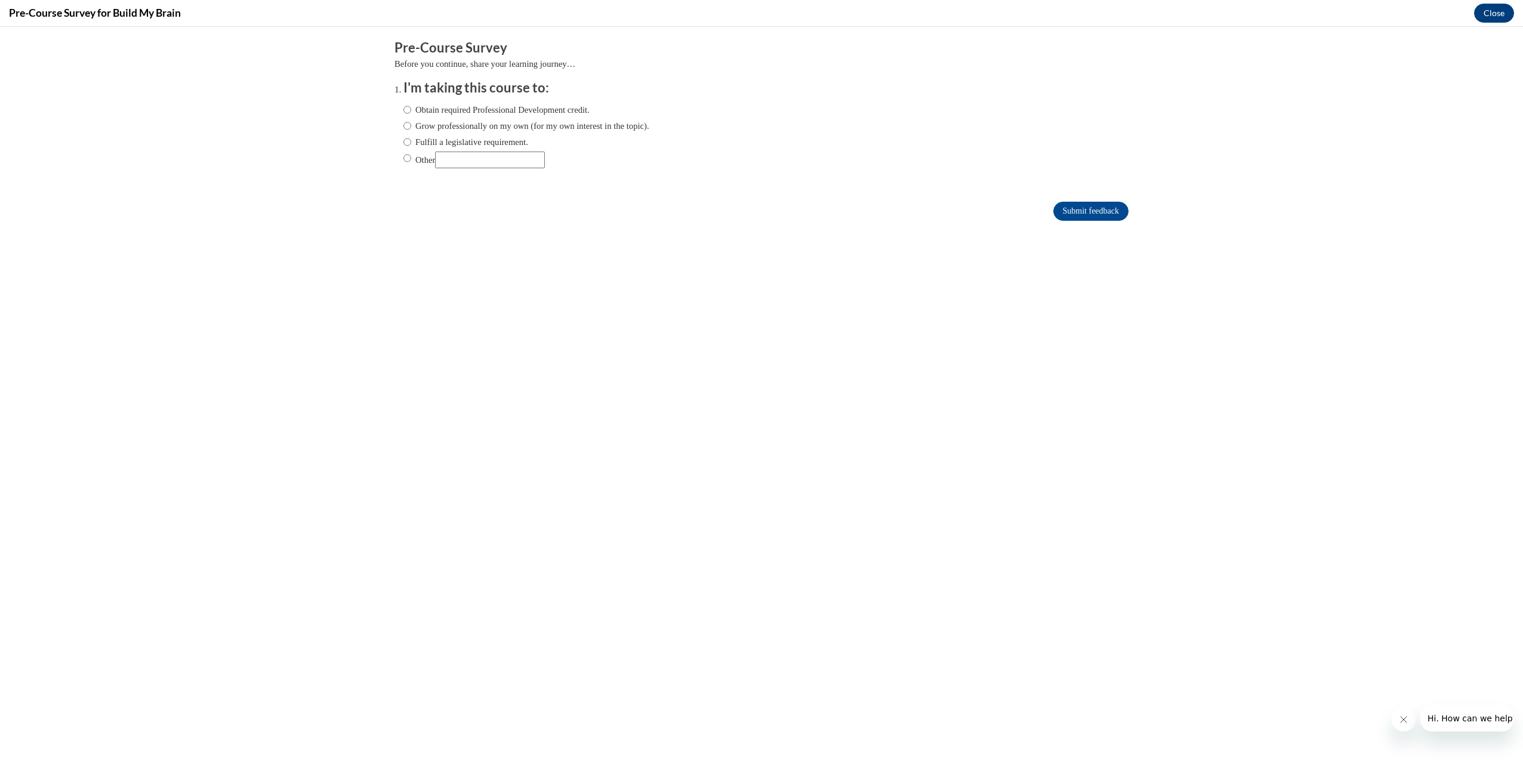
scroll to position [0, 0]
click at [472, 113] on label "Obtain required Professional Development credit." at bounding box center [497, 110] width 186 height 13
click at [411, 113] on input "Obtain required Professional Development credit." at bounding box center [407, 110] width 8 height 13
radio input "true"
click at [1072, 207] on input "Submit feedback" at bounding box center [1091, 211] width 75 height 19
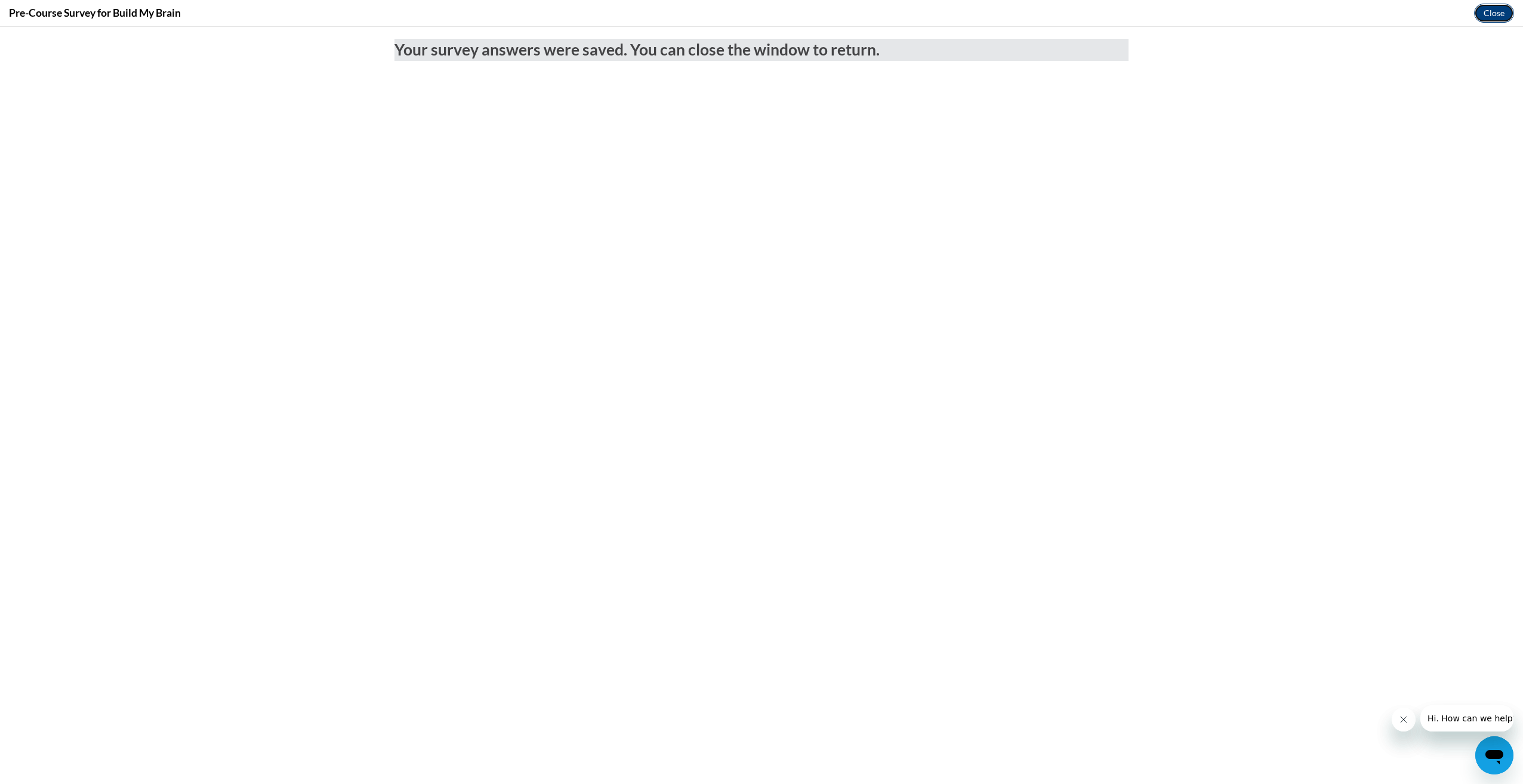
click at [1500, 13] on button "Close" at bounding box center [1494, 13] width 40 height 19
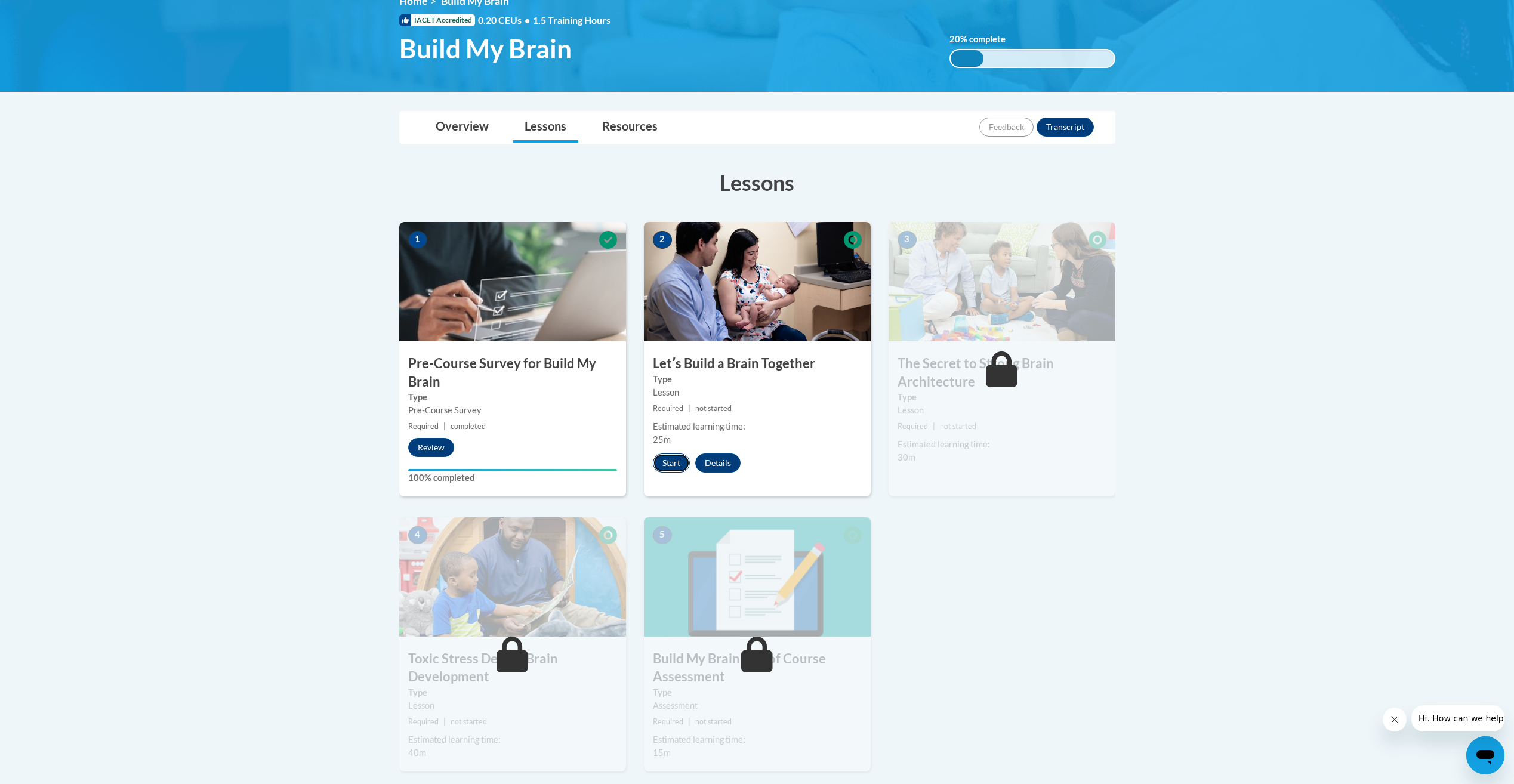
click at [688, 462] on button "Start" at bounding box center [672, 462] width 37 height 19
